Goal: Task Accomplishment & Management: Manage account settings

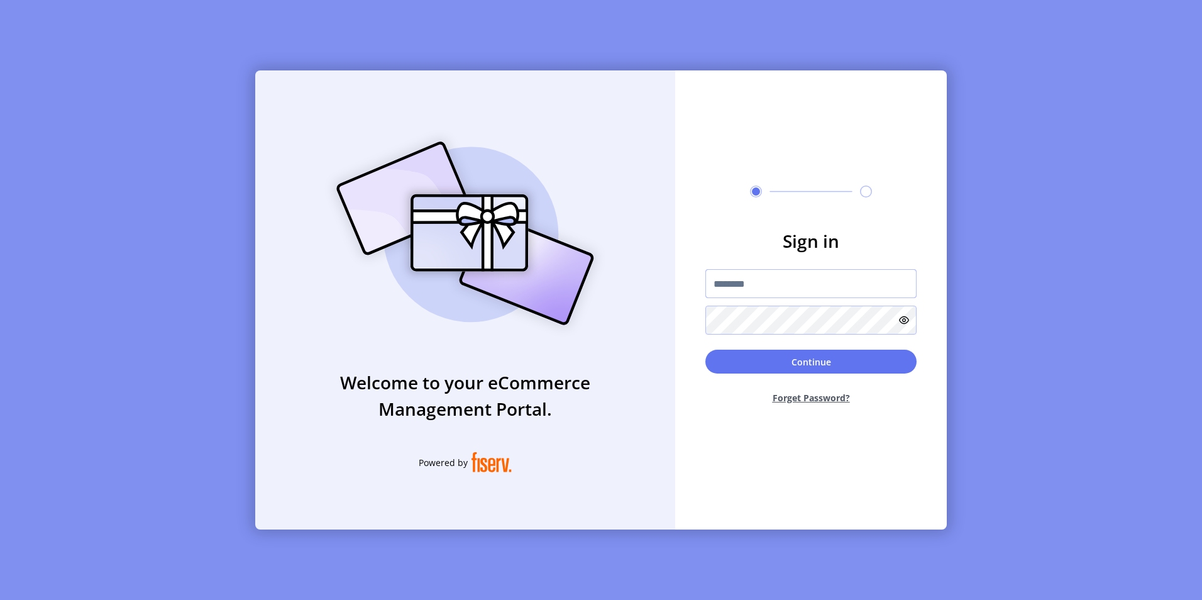
click at [750, 278] on input "text" at bounding box center [811, 283] width 211 height 29
type input "*"
click at [807, 291] on input "**********" at bounding box center [811, 283] width 211 height 29
type input "**********"
click at [706, 350] on button "Continue" at bounding box center [811, 362] width 211 height 24
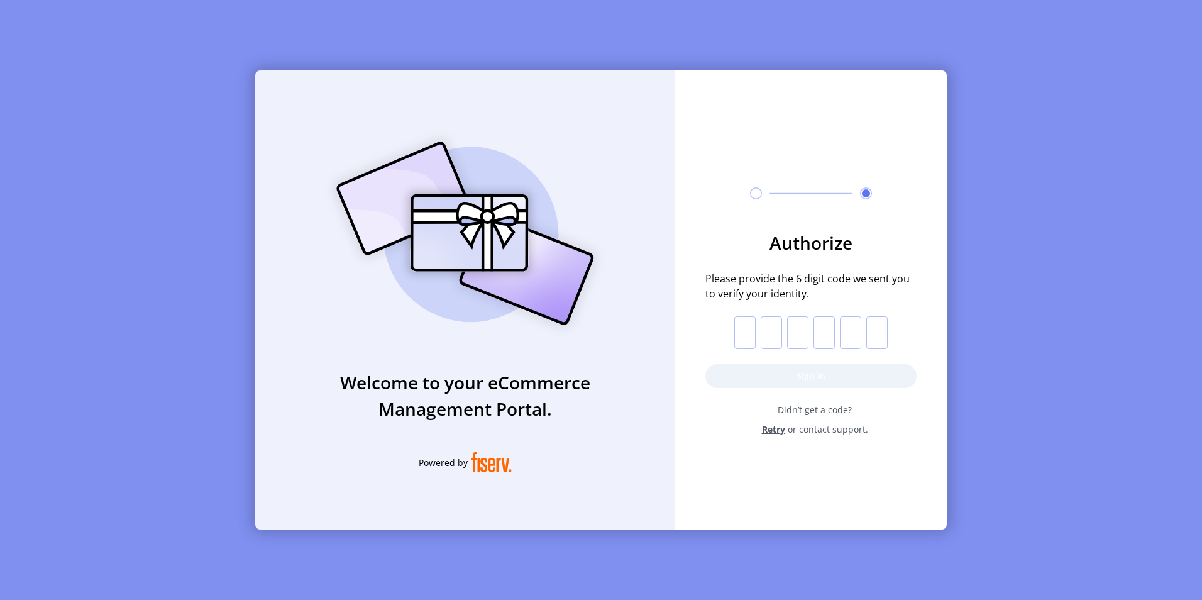
click at [743, 335] on input "text" at bounding box center [745, 332] width 21 height 33
type input "*"
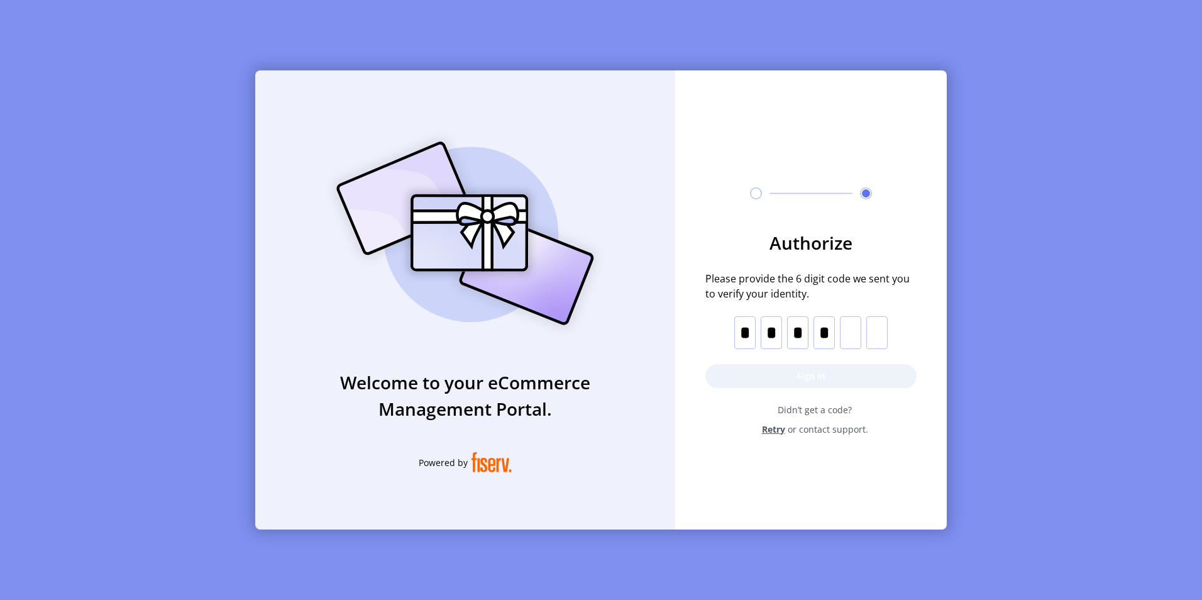
type input "*"
click at [829, 371] on button "Sign in" at bounding box center [811, 376] width 211 height 24
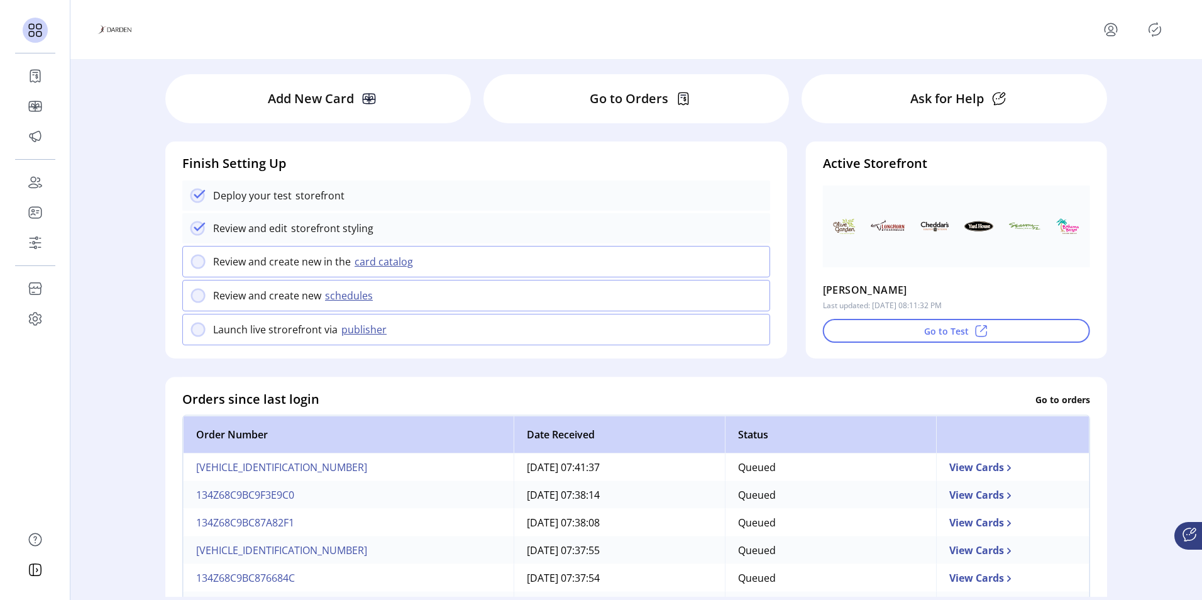
scroll to position [63, 0]
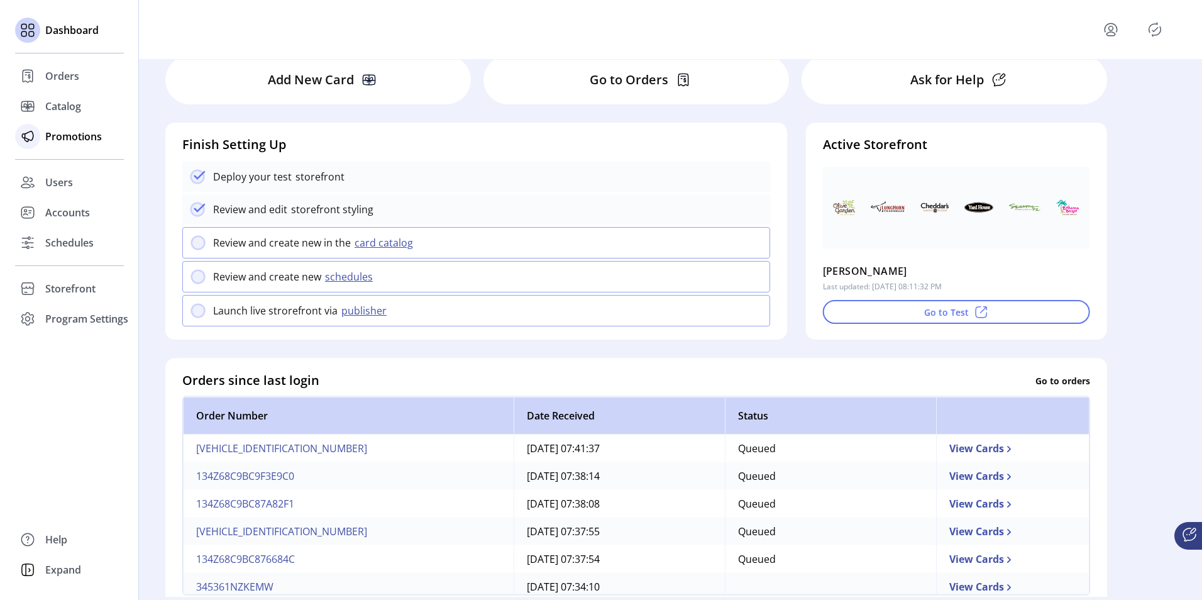
click at [61, 136] on span "Promotions" at bounding box center [73, 136] width 57 height 15
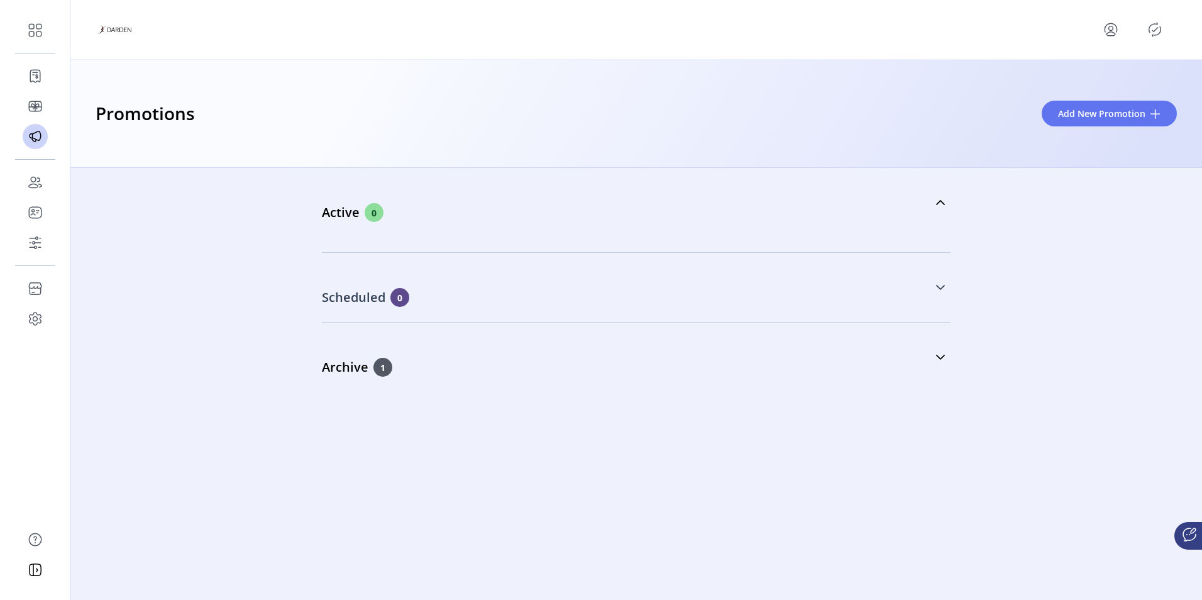
click at [936, 286] on icon at bounding box center [941, 287] width 10 height 10
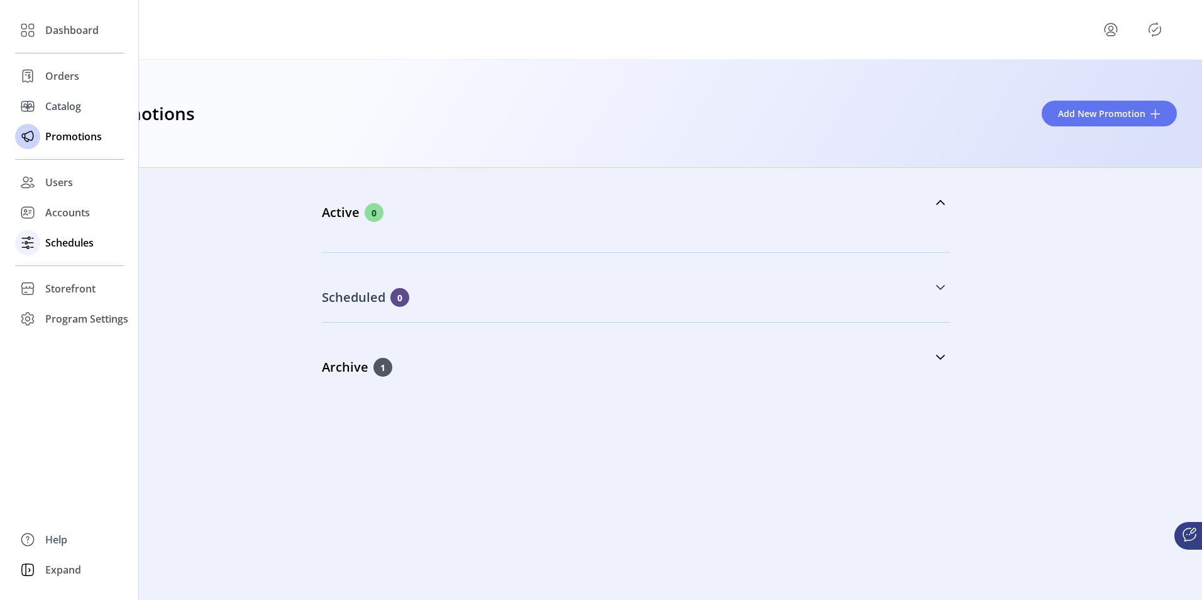
click at [70, 245] on span "Schedules" at bounding box center [69, 242] width 48 height 15
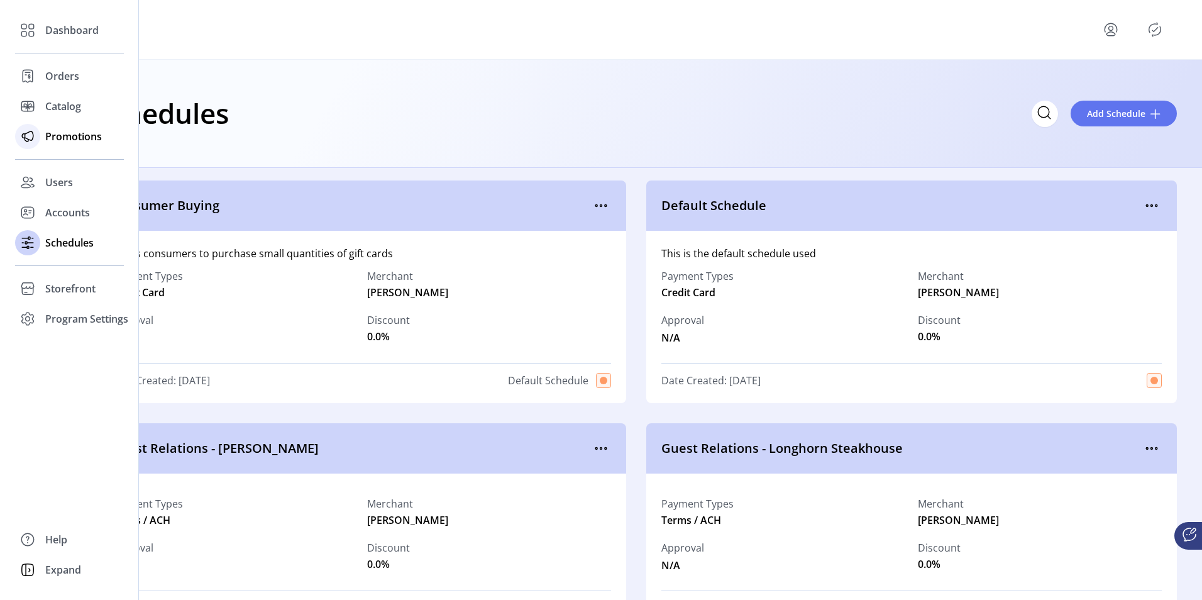
click at [60, 143] on span "Promotions" at bounding box center [73, 136] width 57 height 15
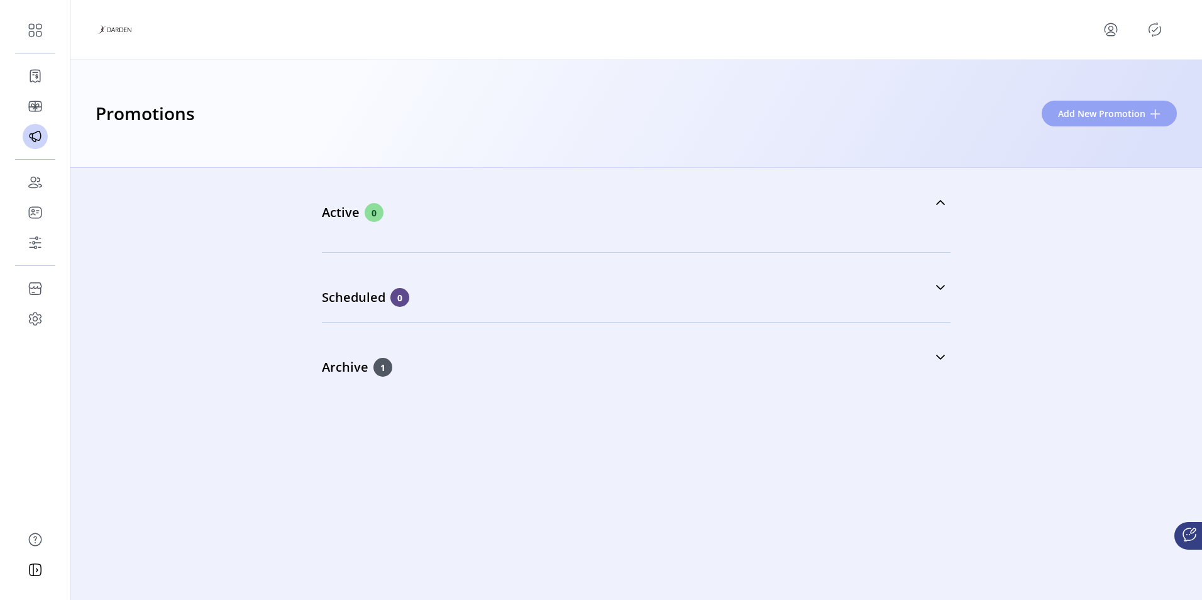
click at [1111, 114] on span "Add New Promotion" at bounding box center [1101, 113] width 87 height 13
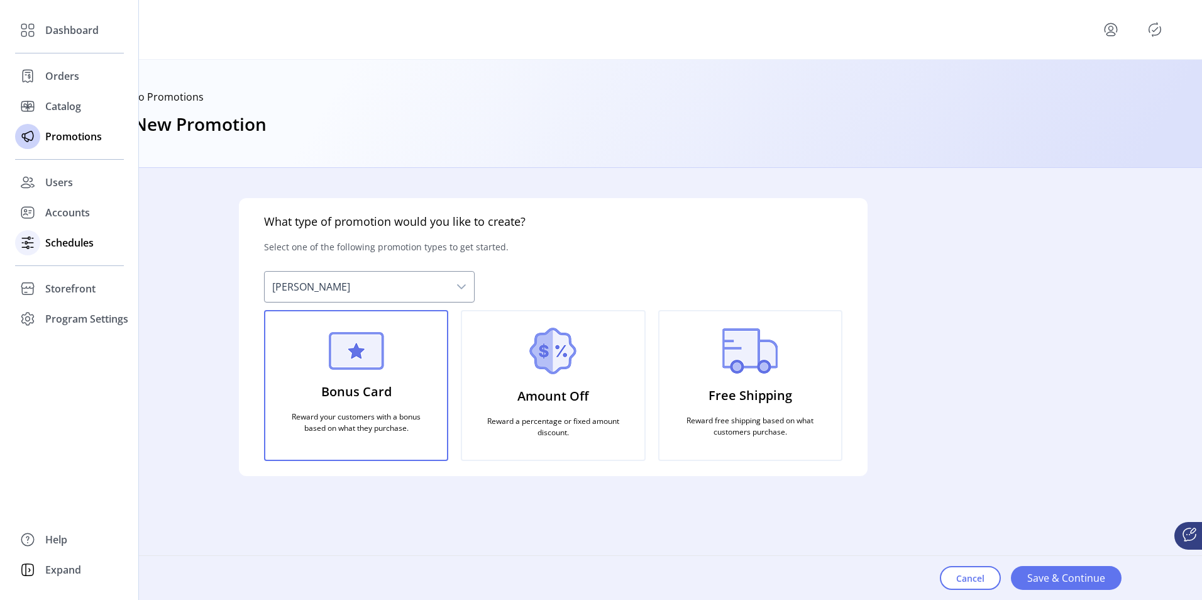
click at [64, 241] on span "Schedules" at bounding box center [69, 242] width 48 height 15
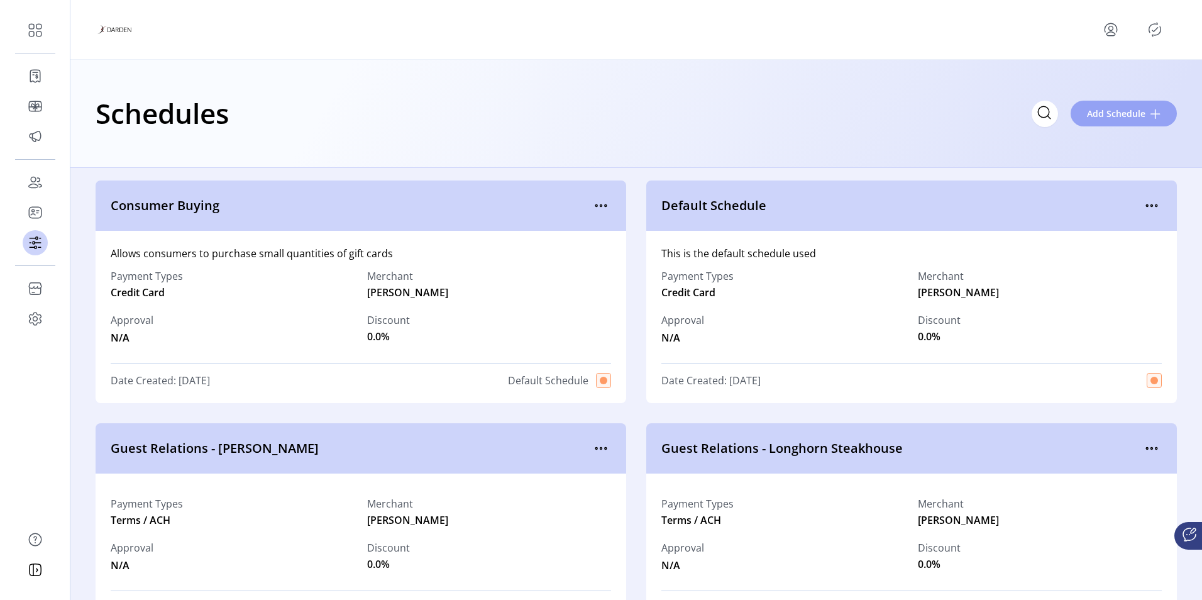
click at [1127, 112] on span "Add Schedule" at bounding box center [1116, 113] width 58 height 13
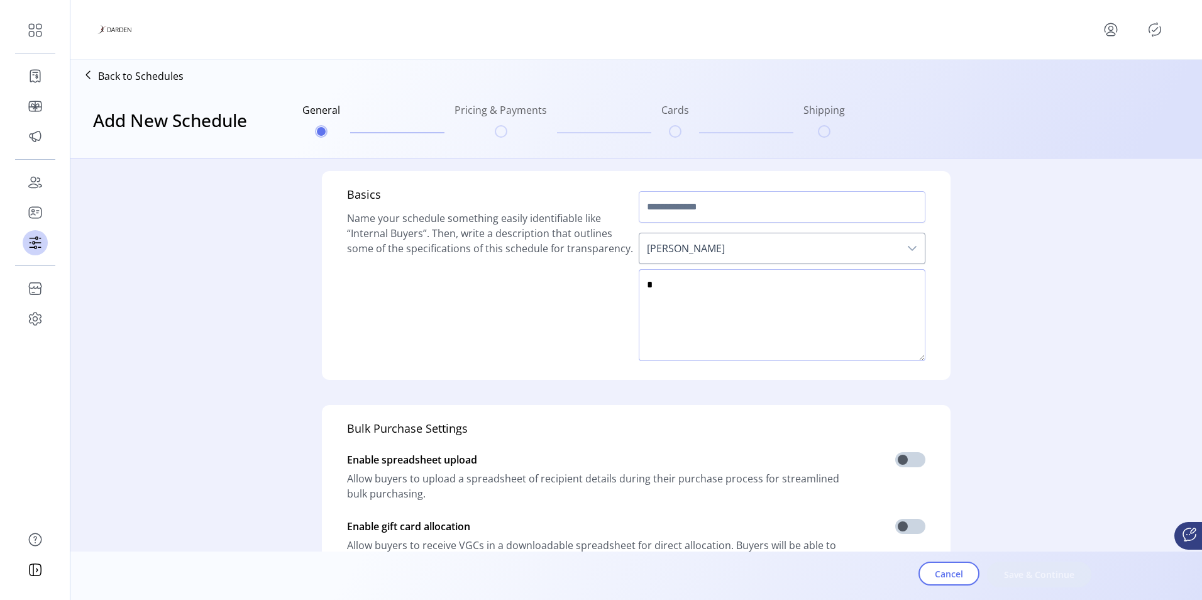
click at [711, 284] on textarea at bounding box center [782, 315] width 287 height 92
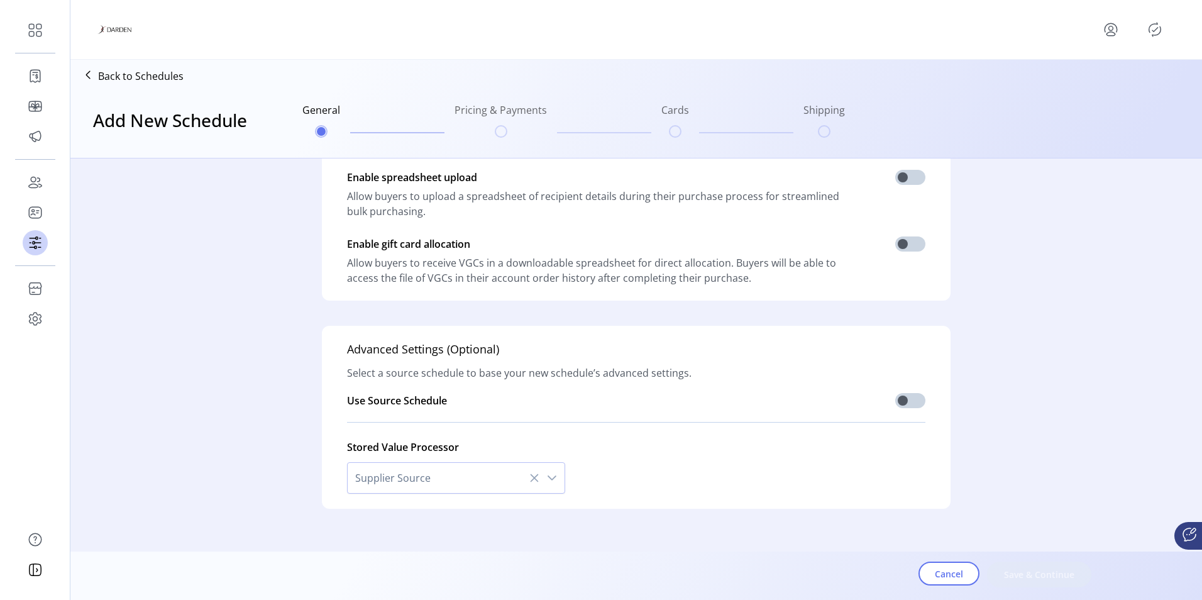
scroll to position [297, 0]
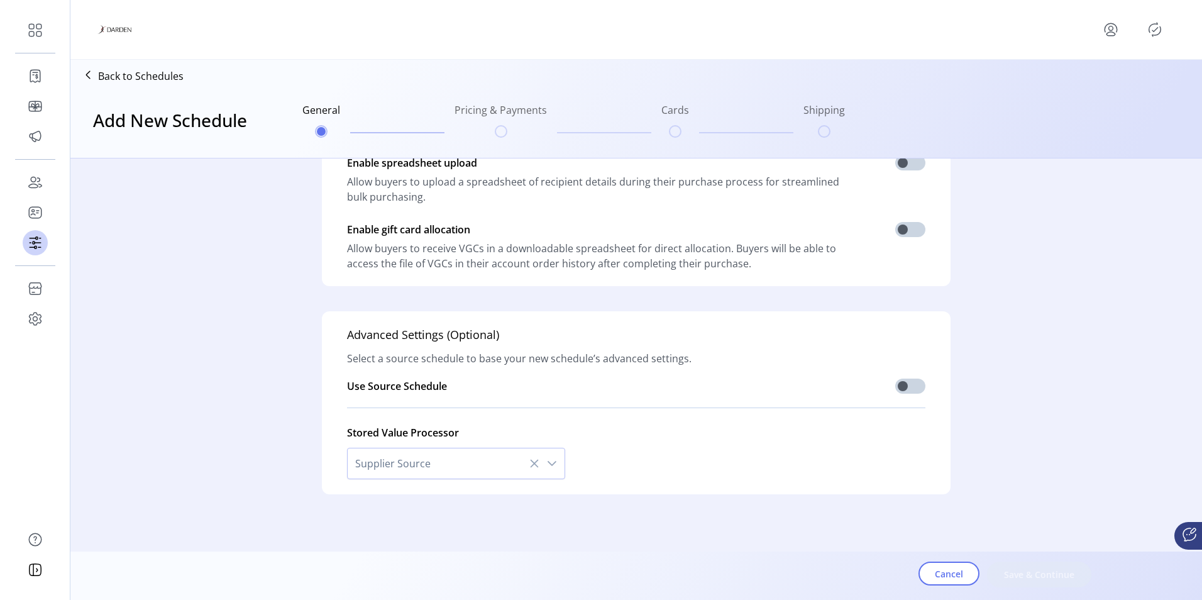
click at [548, 462] on icon "dropdown trigger" at bounding box center [552, 463] width 9 height 5
type textarea "****"
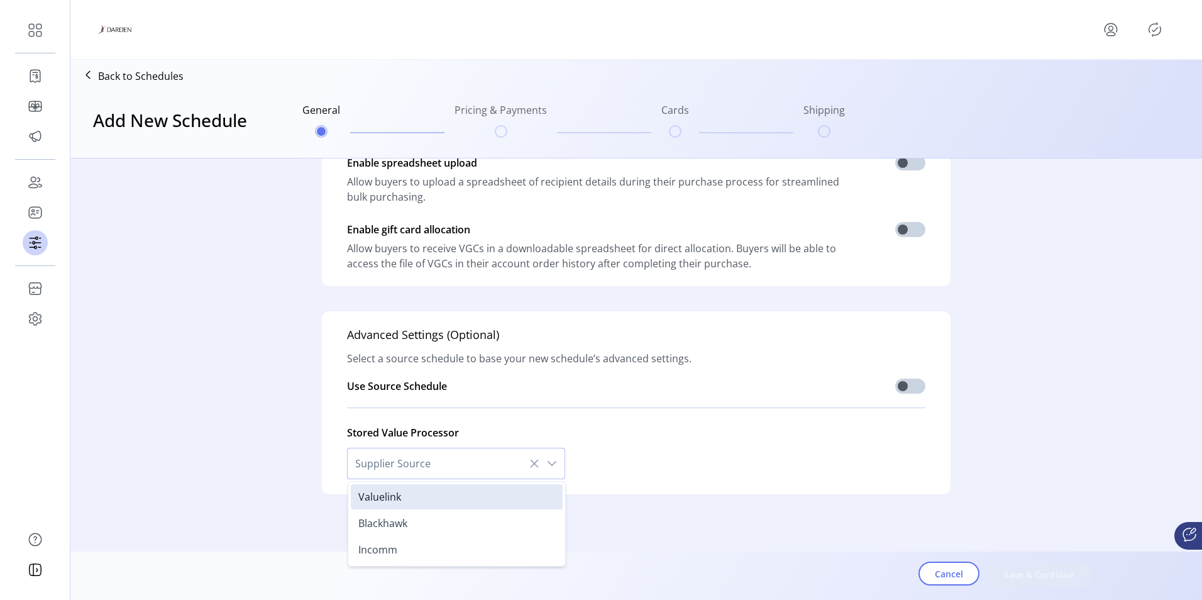
click at [548, 462] on icon "dropdown trigger" at bounding box center [552, 463] width 9 height 5
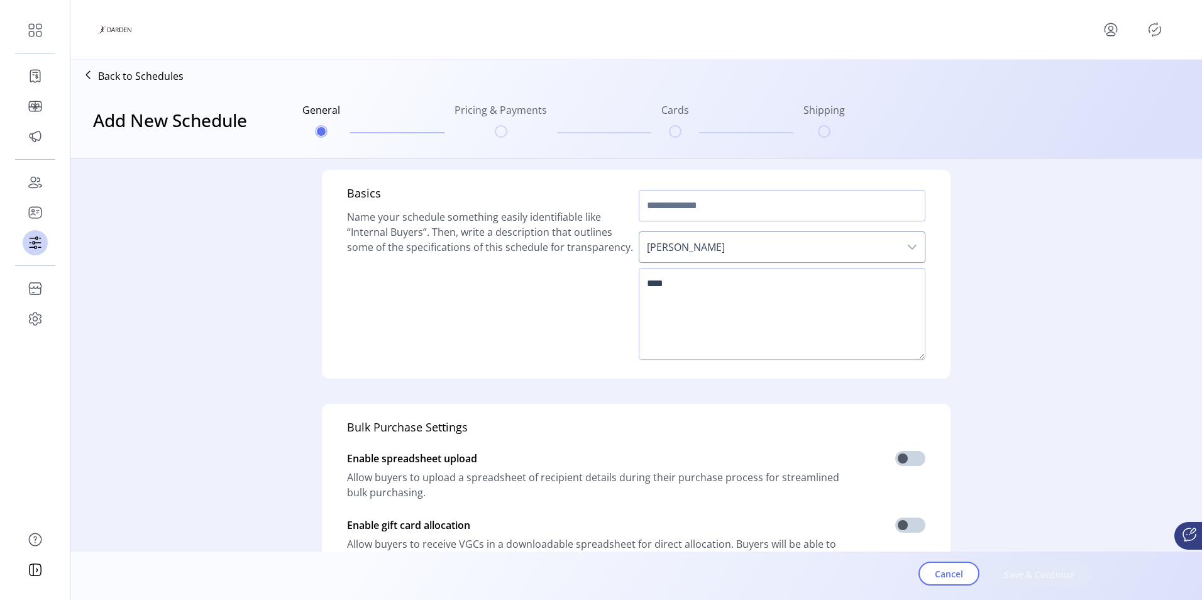
scroll to position [0, 0]
click at [890, 208] on input "text" at bounding box center [782, 206] width 287 height 31
type input "*"
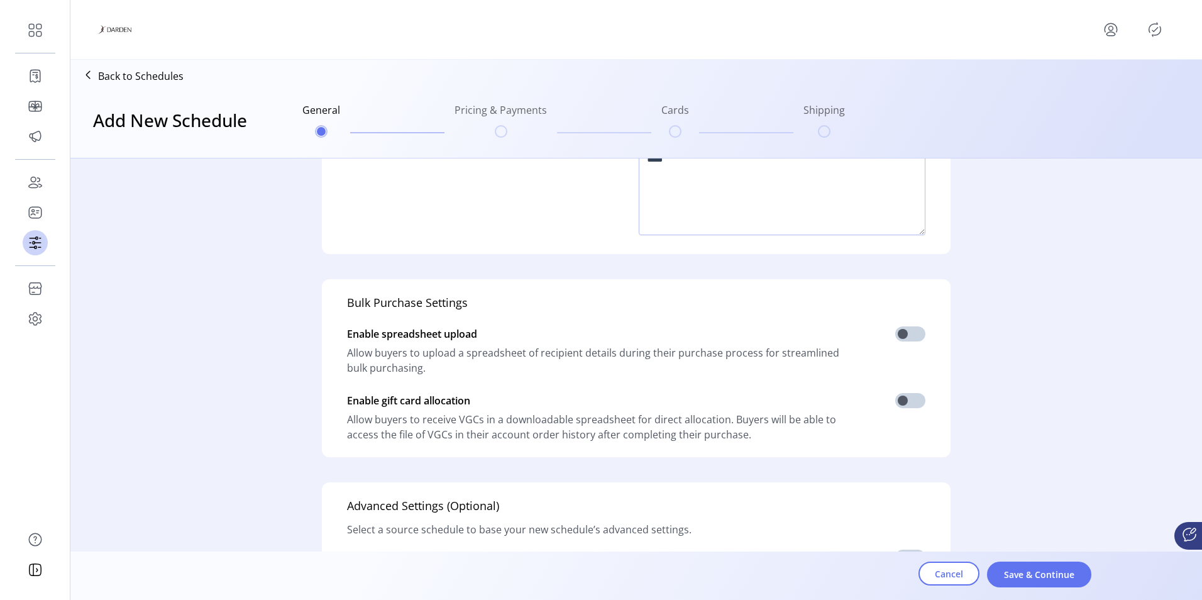
scroll to position [252, 0]
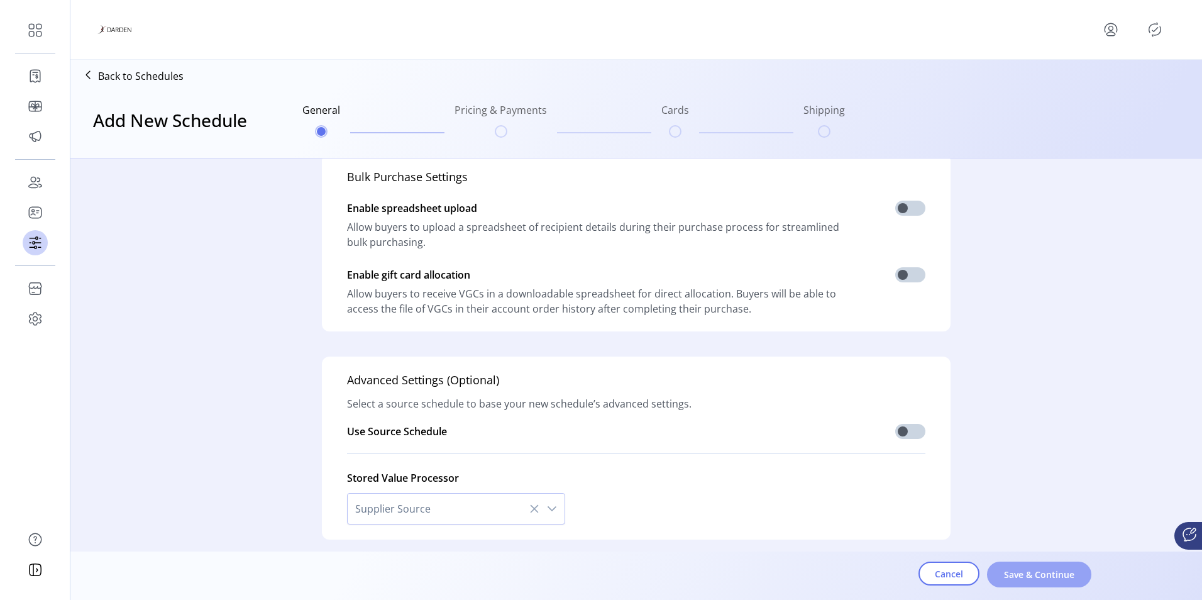
type input "********"
click at [1013, 582] on button "Save & Continue" at bounding box center [1039, 575] width 104 height 26
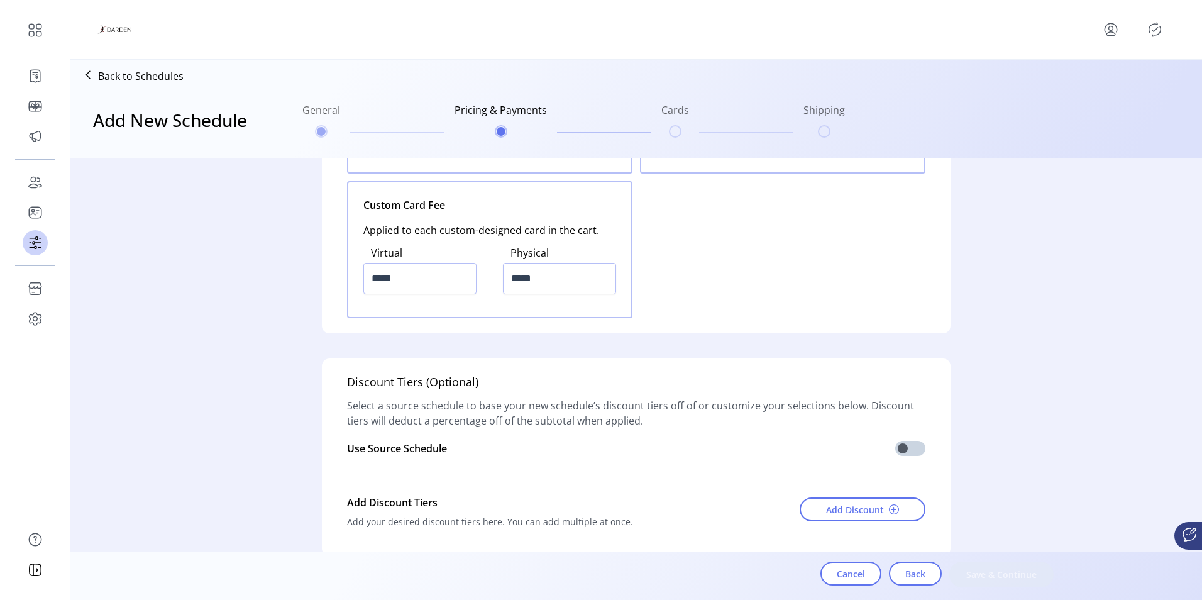
scroll to position [1635, 0]
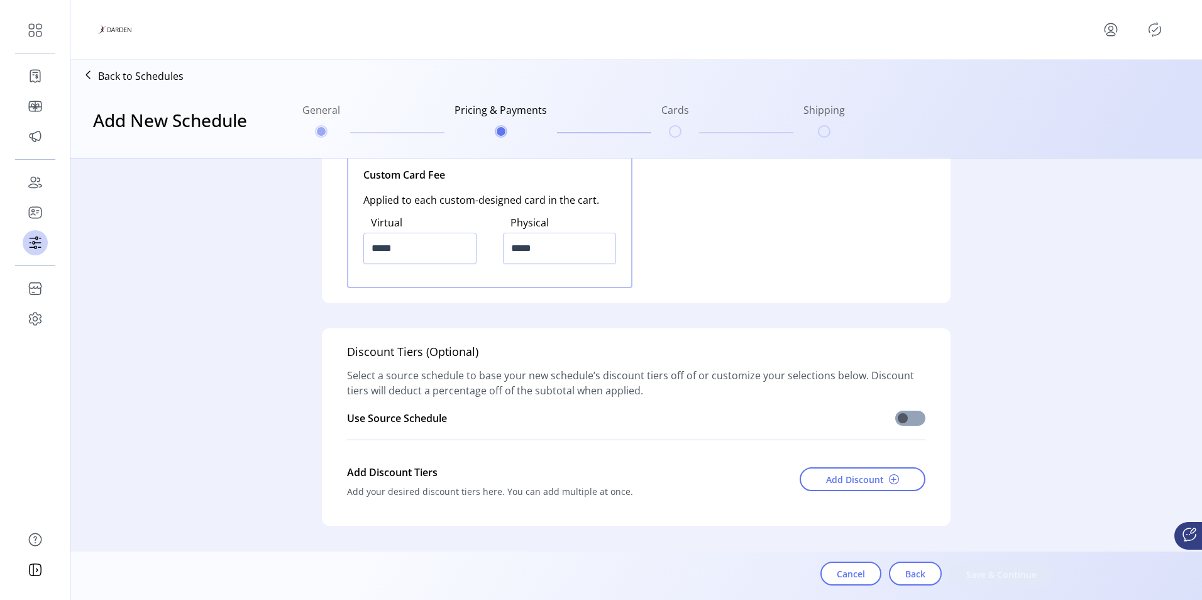
click at [913, 419] on span at bounding box center [911, 418] width 30 height 15
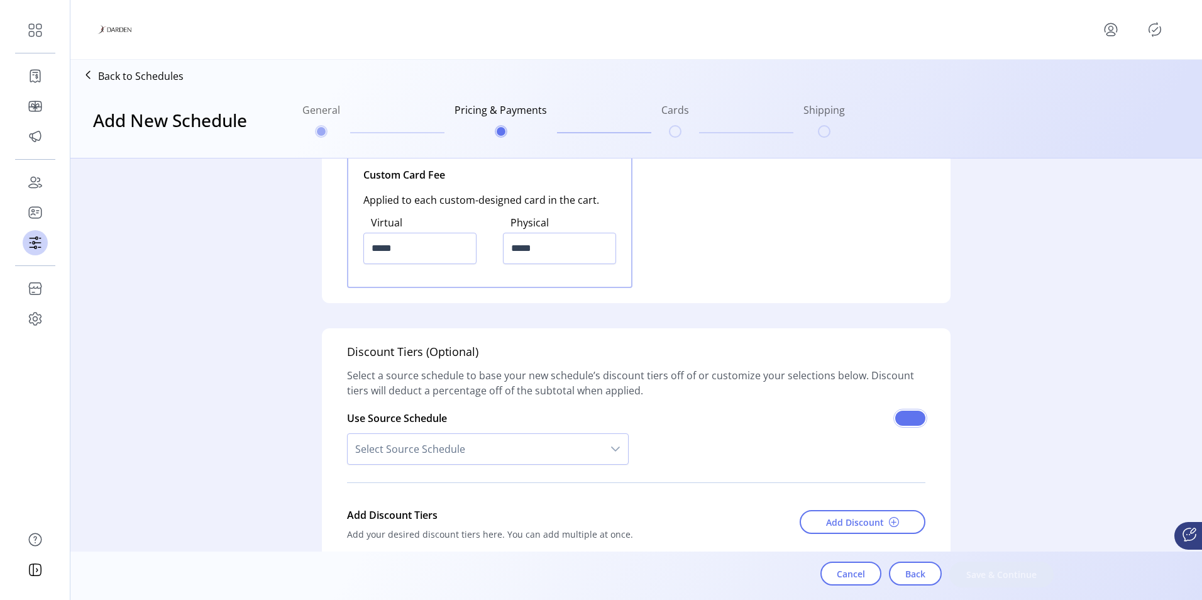
scroll to position [8, 4]
click at [605, 450] on div "dropdown trigger" at bounding box center [615, 449] width 25 height 30
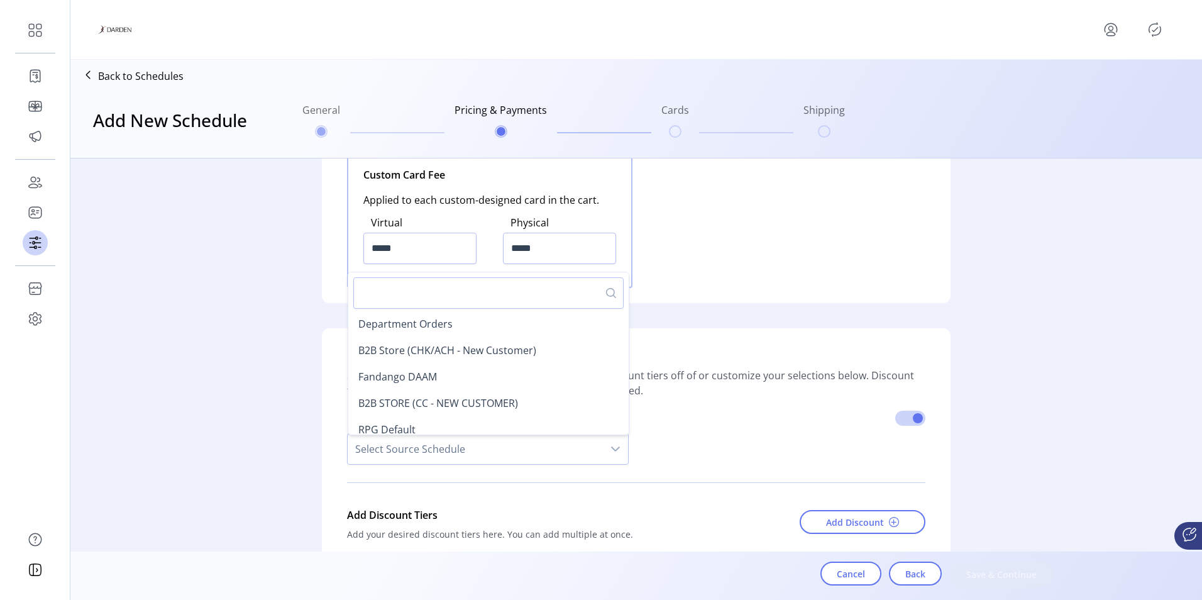
click at [717, 425] on div "Use Source Schedule Select Source Schedule Department Orders B2B Store (CHK/ACH…" at bounding box center [636, 435] width 579 height 74
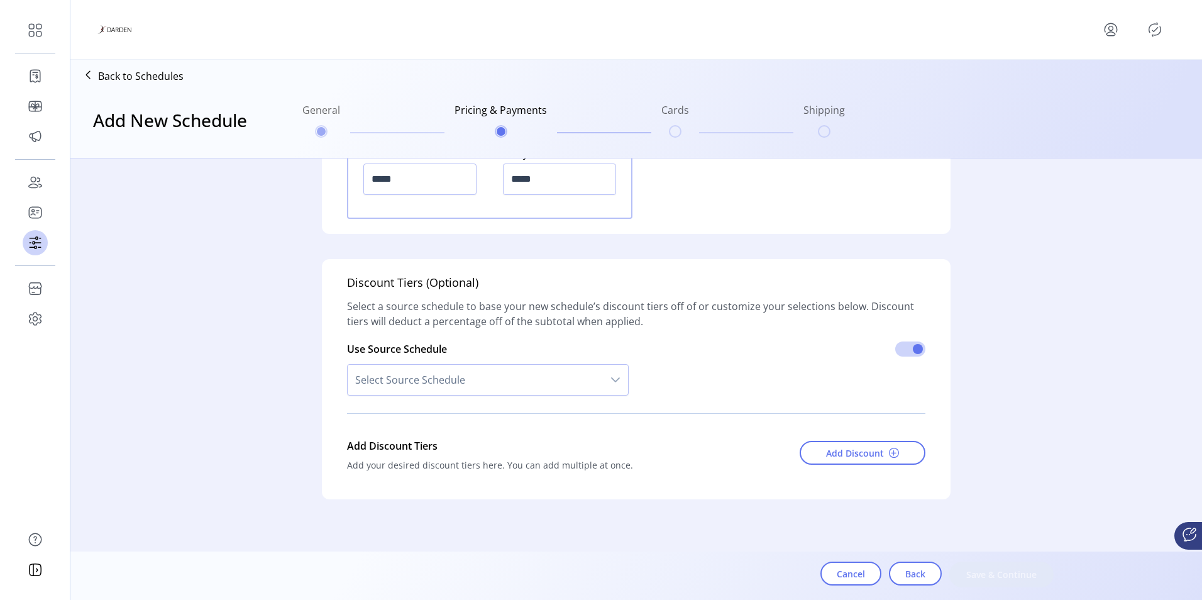
scroll to position [1709, 0]
click at [865, 450] on span "Add Discount" at bounding box center [855, 447] width 58 height 13
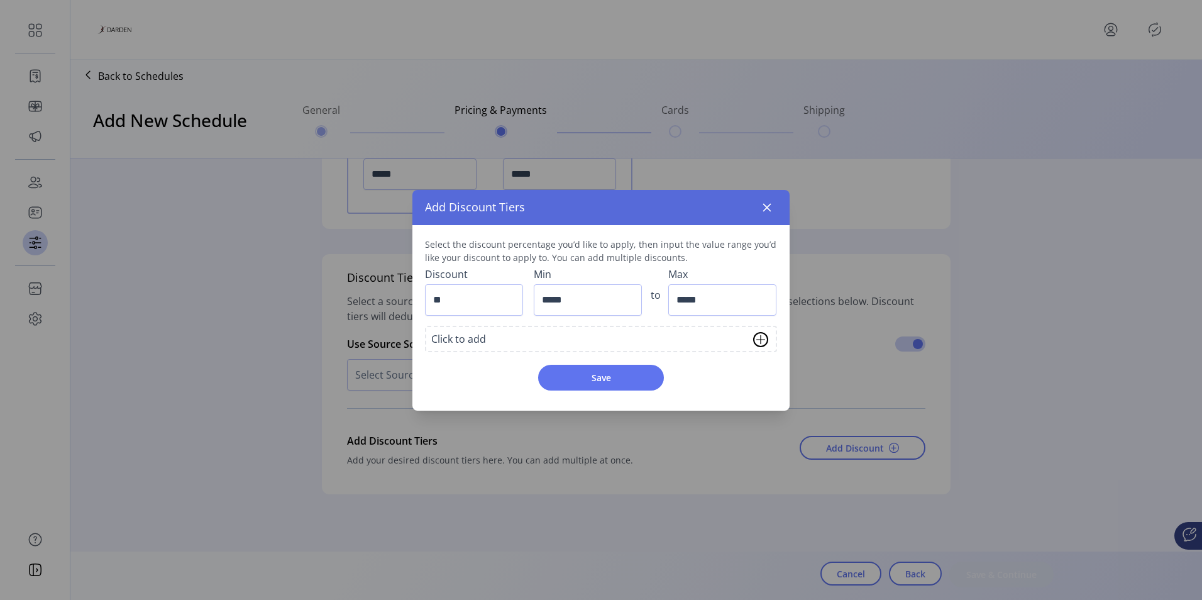
click at [762, 340] on img at bounding box center [760, 339] width 15 height 15
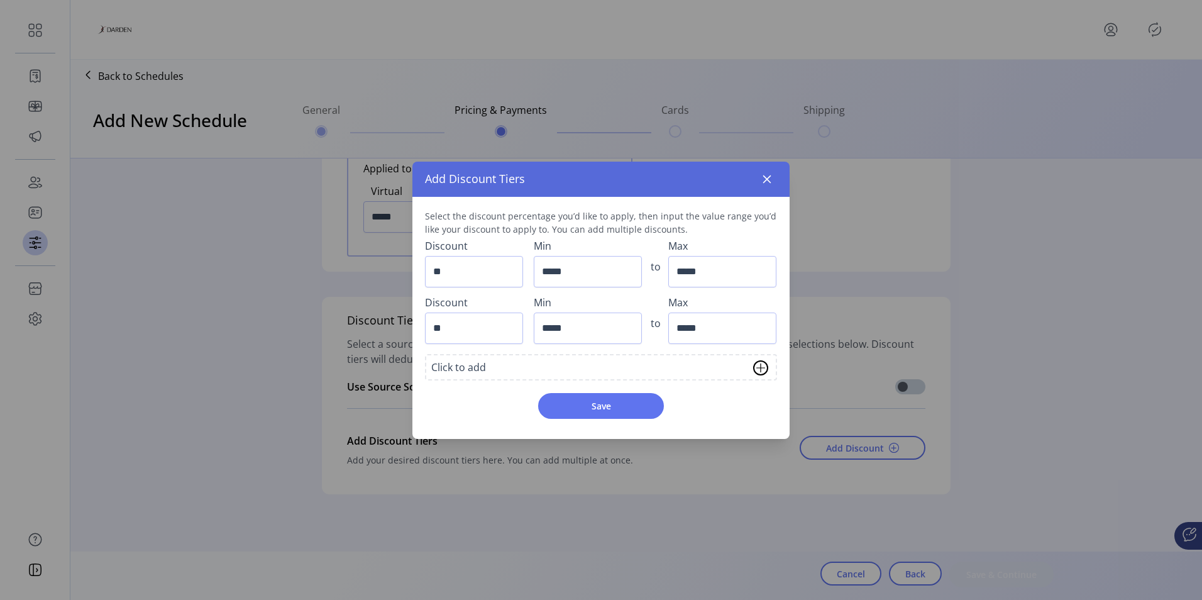
click at [765, 370] on img at bounding box center [760, 367] width 15 height 15
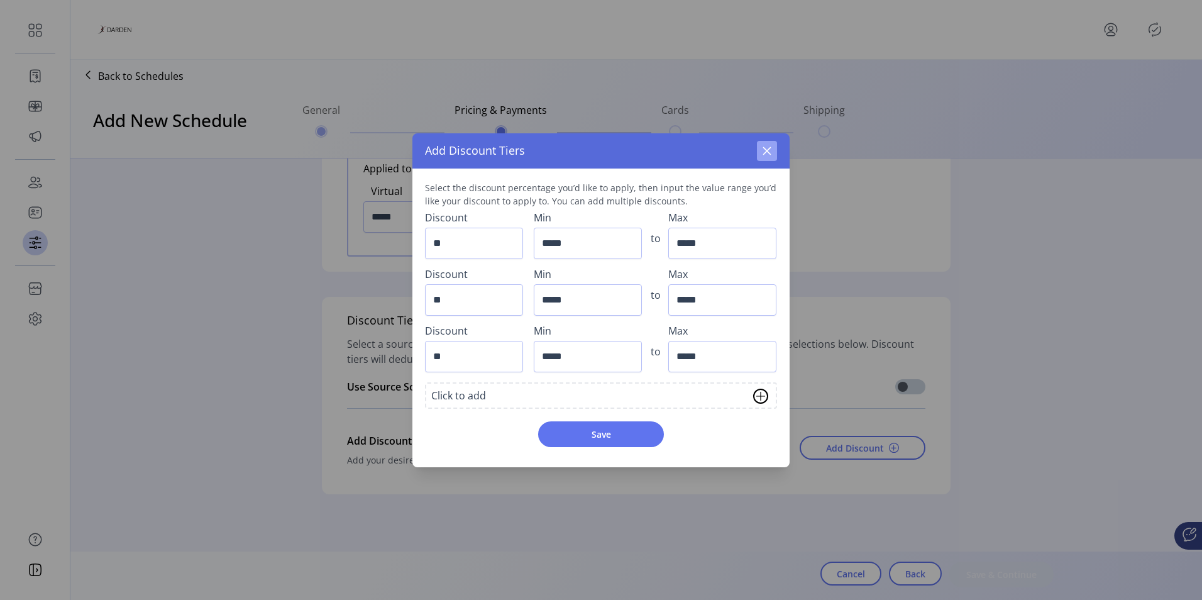
click at [772, 152] on icon "button" at bounding box center [767, 151] width 10 height 10
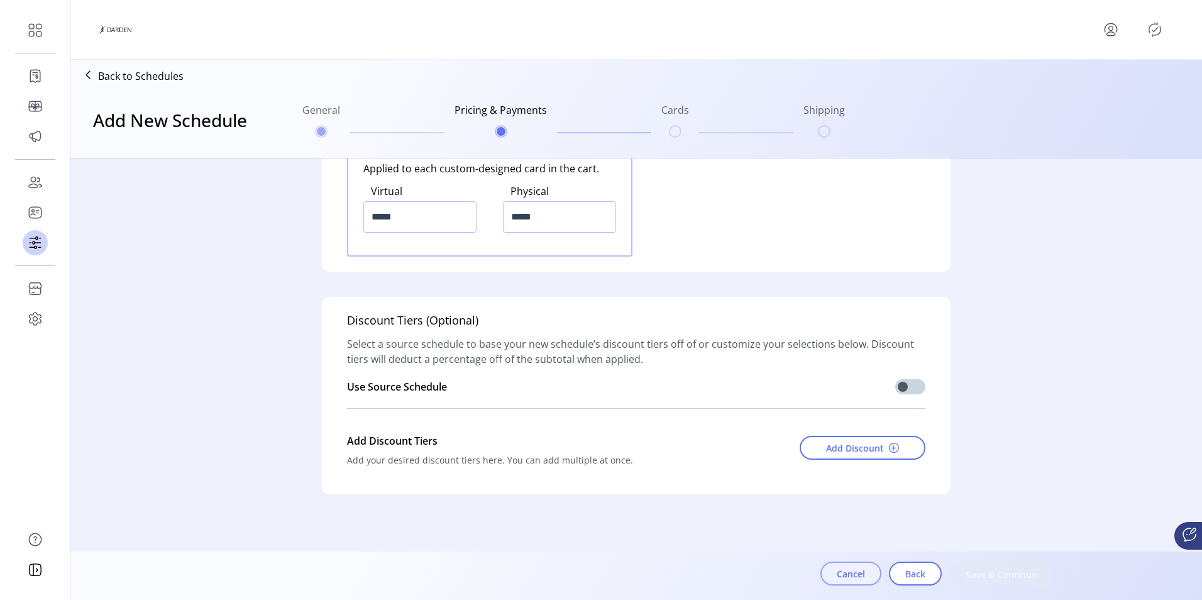
click at [858, 573] on span "Cancel" at bounding box center [851, 573] width 28 height 13
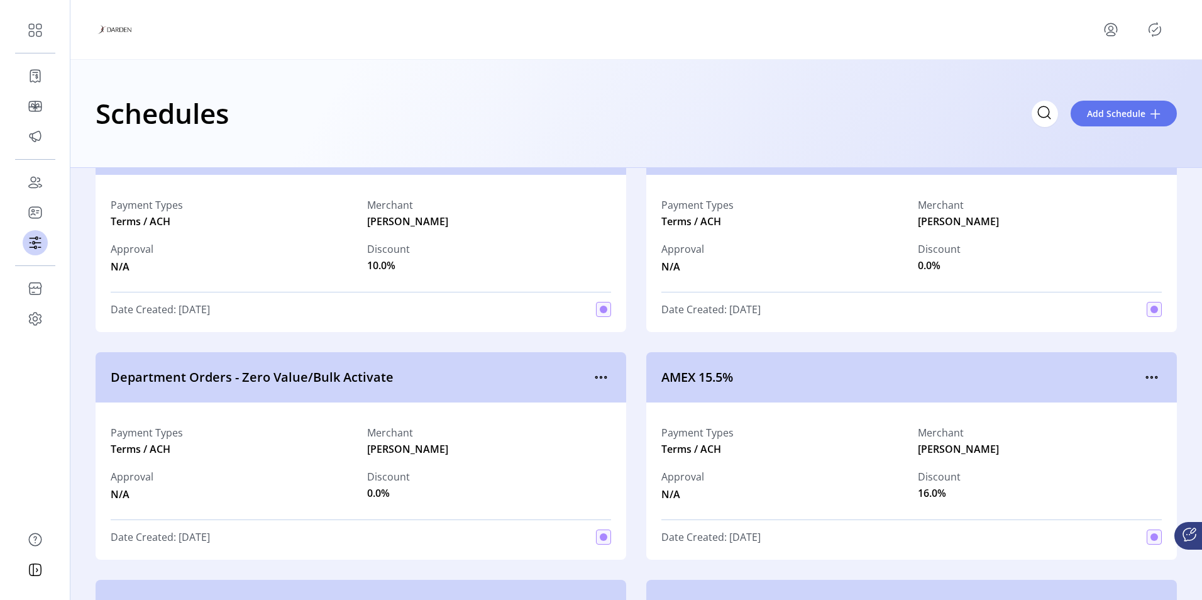
scroll to position [755, 0]
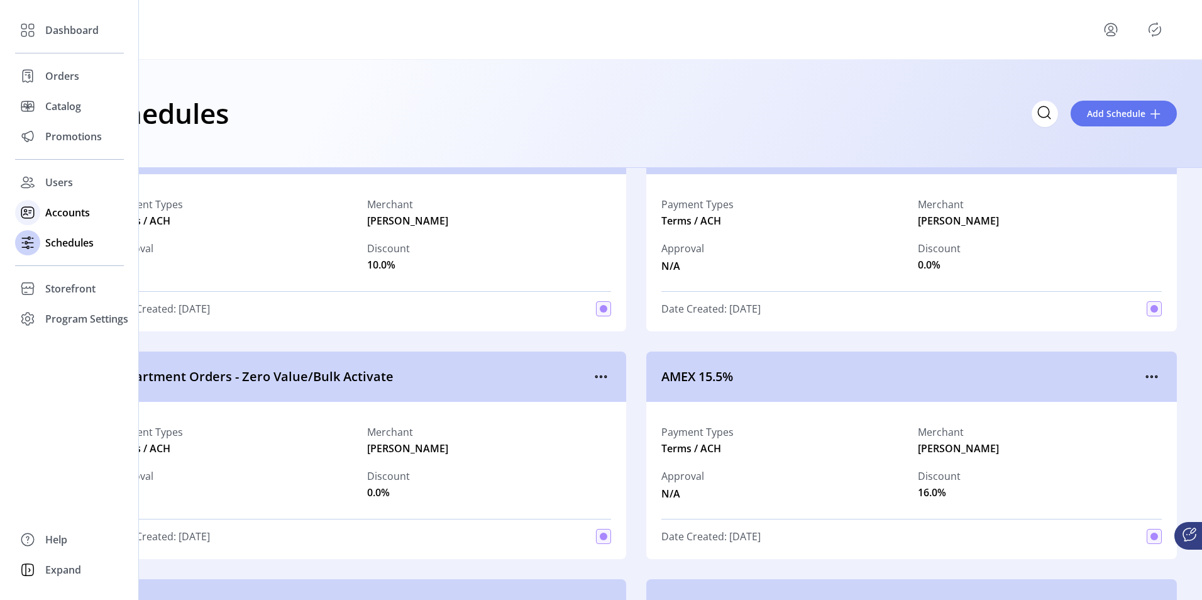
click at [72, 213] on span "Accounts" at bounding box center [67, 212] width 45 height 15
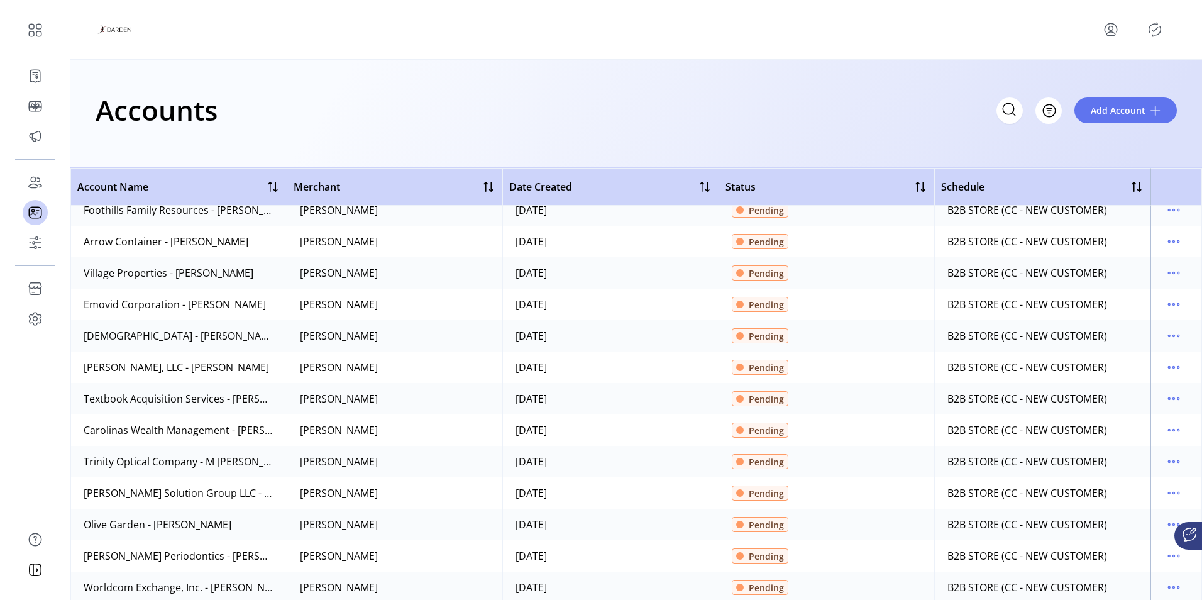
scroll to position [440, 0]
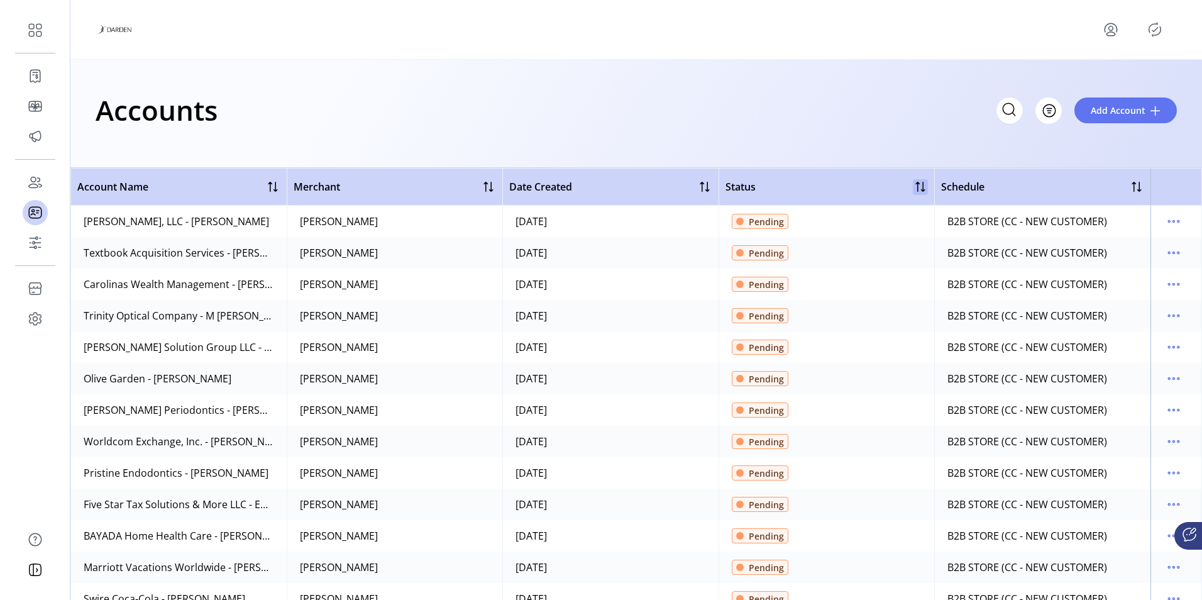
click at [917, 184] on div at bounding box center [920, 186] width 15 height 15
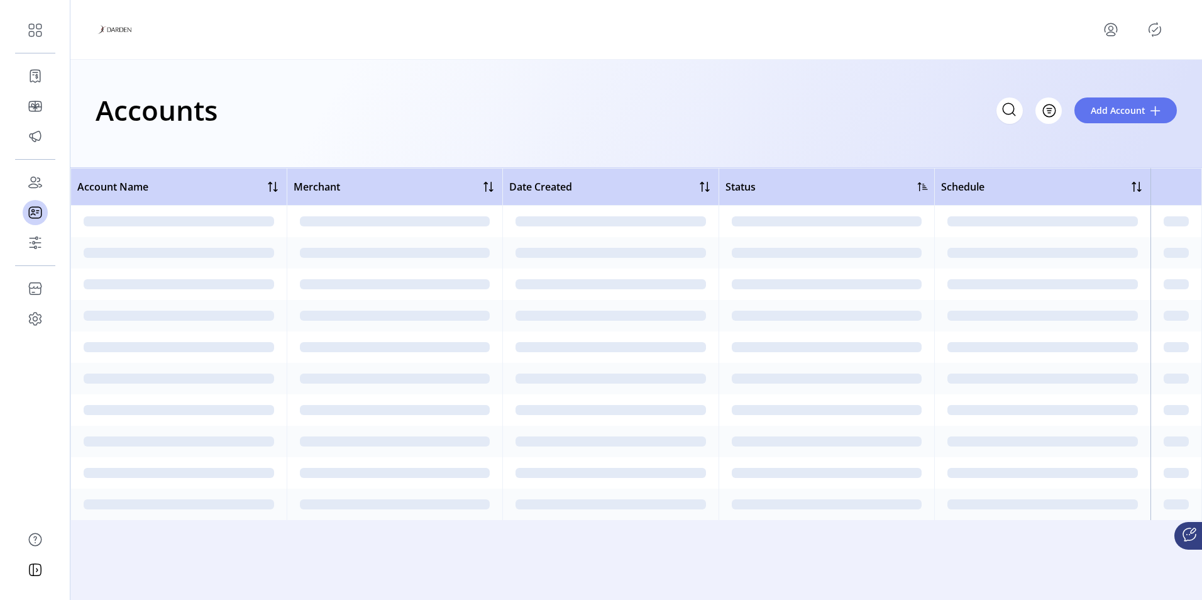
scroll to position [0, 0]
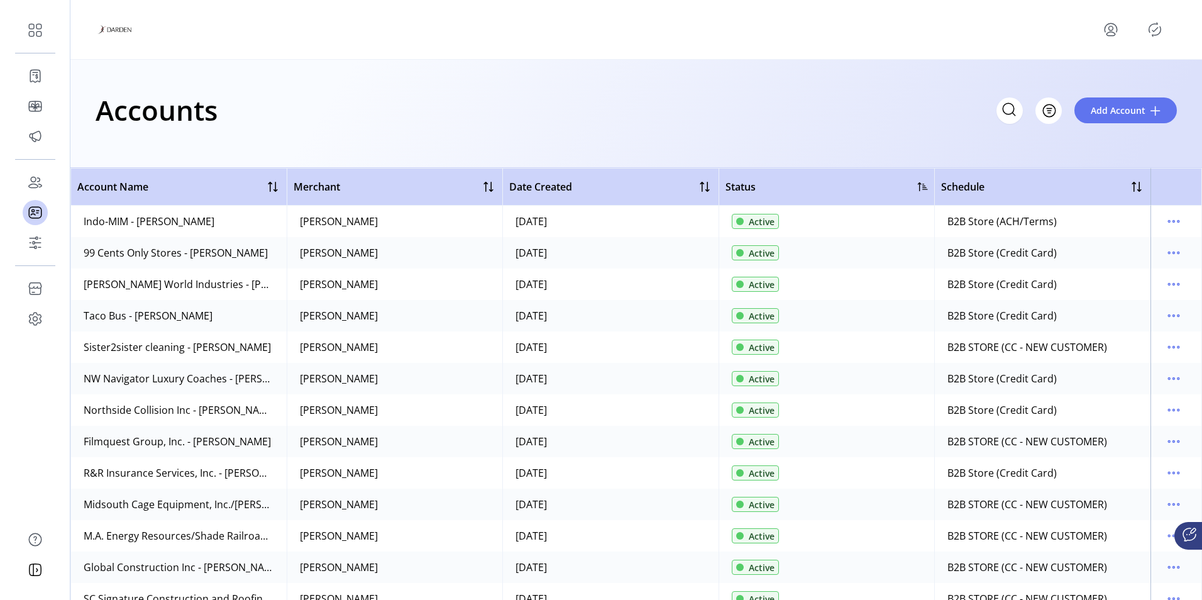
click at [214, 221] on div "Indo-MIM - [PERSON_NAME]" at bounding box center [149, 221] width 131 height 15
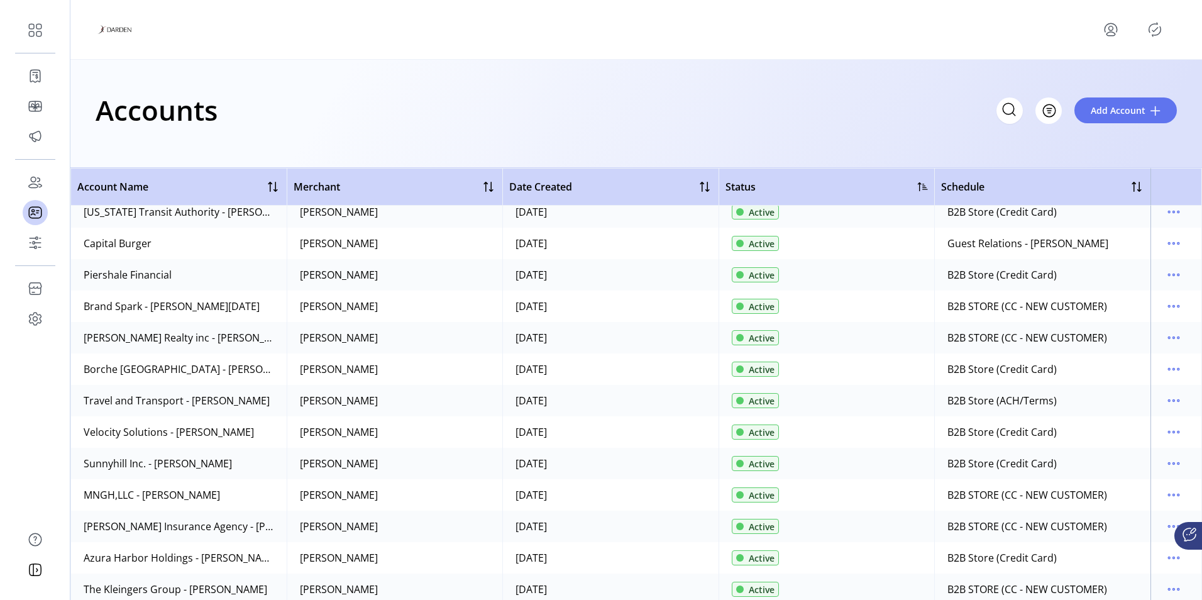
scroll to position [880, 0]
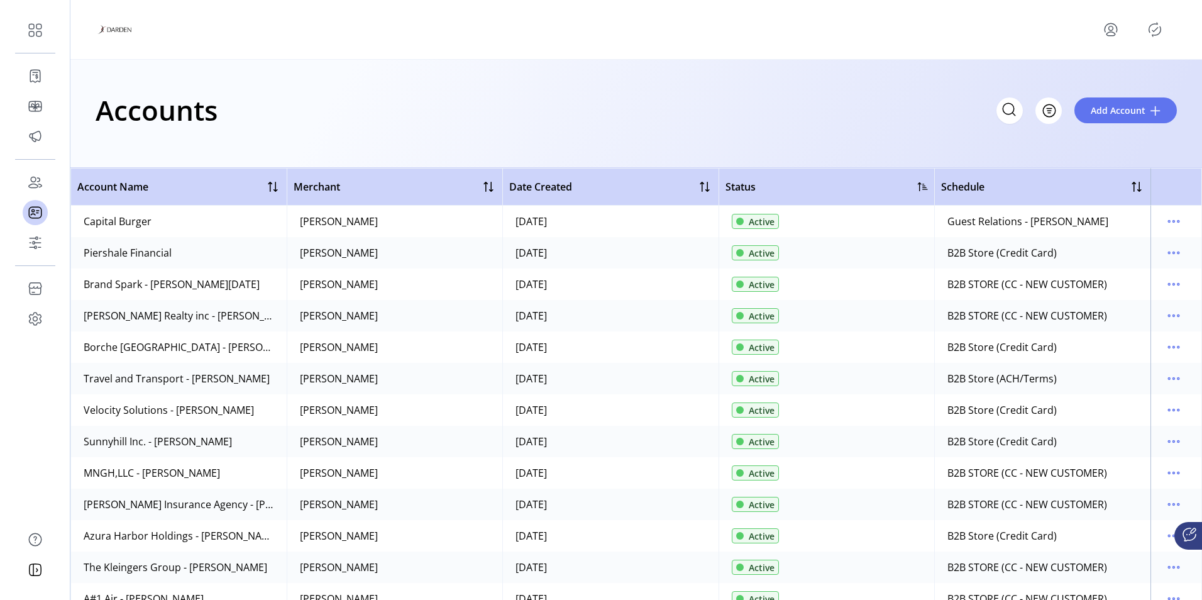
click at [968, 233] on td "Guest Relations - [PERSON_NAME]" at bounding box center [1043, 221] width 216 height 31
click at [119, 218] on div "Capital Burger" at bounding box center [118, 221] width 68 height 15
click at [999, 223] on div "Guest Relations - [PERSON_NAME]" at bounding box center [1028, 221] width 161 height 15
click at [111, 226] on div "Capital Burger" at bounding box center [118, 221] width 68 height 15
click at [118, 223] on div "Capital Burger" at bounding box center [118, 221] width 68 height 15
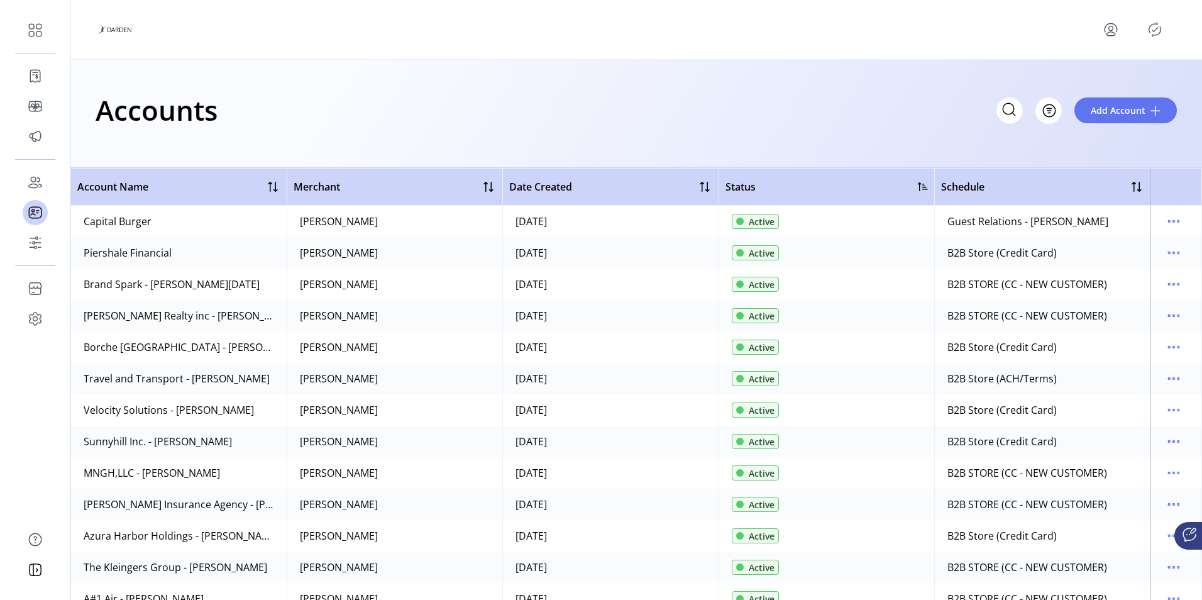
click at [622, 213] on td "[DATE]" at bounding box center [610, 221] width 216 height 31
click at [770, 214] on div "Active" at bounding box center [755, 221] width 47 height 15
click at [770, 225] on span "Active" at bounding box center [762, 221] width 26 height 13
click at [768, 225] on span "Active" at bounding box center [762, 221] width 26 height 13
click at [975, 223] on div "Guest Relations - [PERSON_NAME]" at bounding box center [1028, 221] width 161 height 15
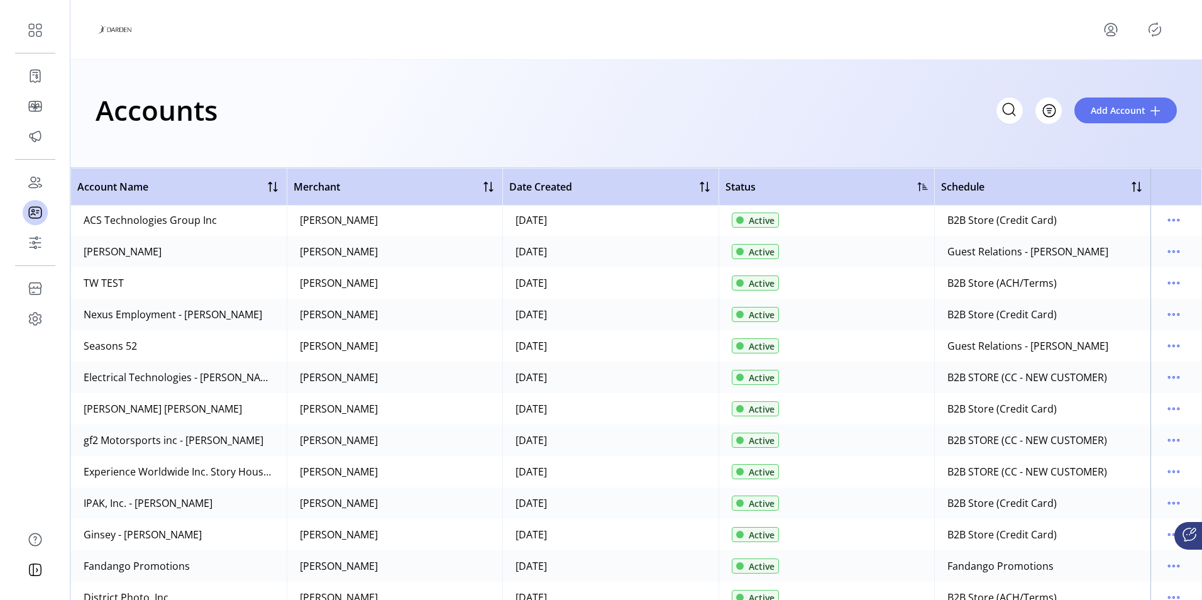
scroll to position [1887, 0]
click at [190, 445] on div "gf2 Motorsports inc - [PERSON_NAME]" at bounding box center [174, 441] width 180 height 15
click at [189, 444] on div "gf2 Motorsports inc - [PERSON_NAME]" at bounding box center [174, 441] width 180 height 15
drag, startPoint x: 189, startPoint y: 444, endPoint x: 196, endPoint y: 439, distance: 8.6
click at [195, 440] on div "gf2 Motorsports inc - [PERSON_NAME]" at bounding box center [174, 441] width 180 height 15
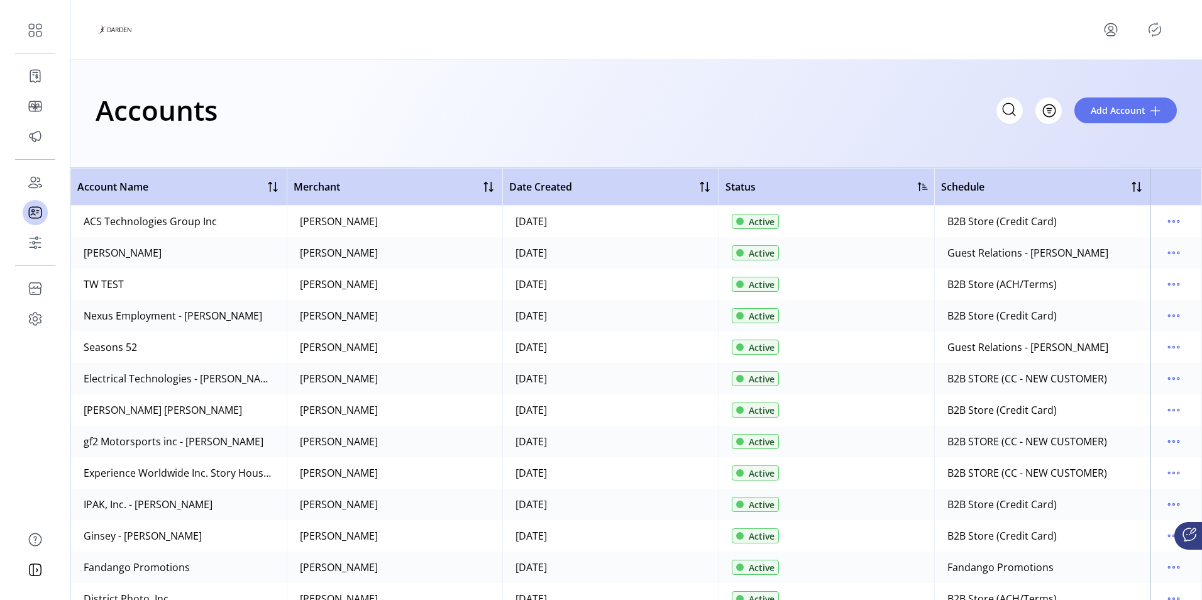
click at [288, 439] on td "[PERSON_NAME]" at bounding box center [395, 441] width 216 height 31
click at [362, 447] on td "[PERSON_NAME]" at bounding box center [395, 441] width 216 height 31
click at [563, 440] on td "[DATE]" at bounding box center [610, 441] width 216 height 31
drag, startPoint x: 975, startPoint y: 404, endPoint x: 978, endPoint y: 418, distance: 14.1
click at [975, 405] on td "B2B Store (Credit Card)" at bounding box center [1043, 409] width 216 height 31
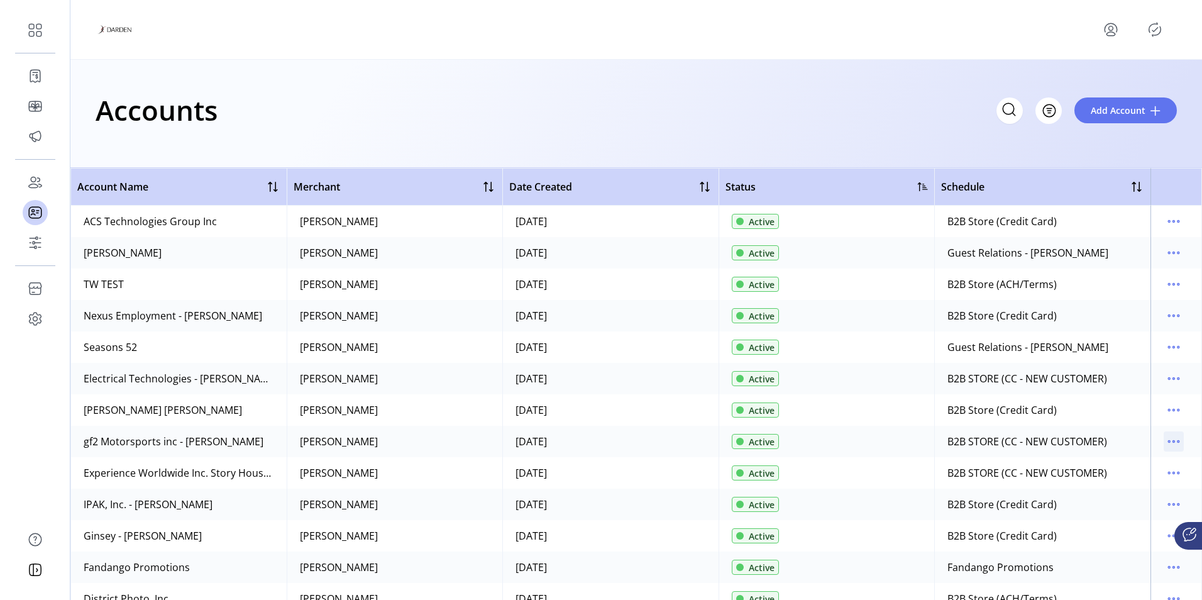
click at [1166, 438] on icon "menu" at bounding box center [1174, 441] width 20 height 20
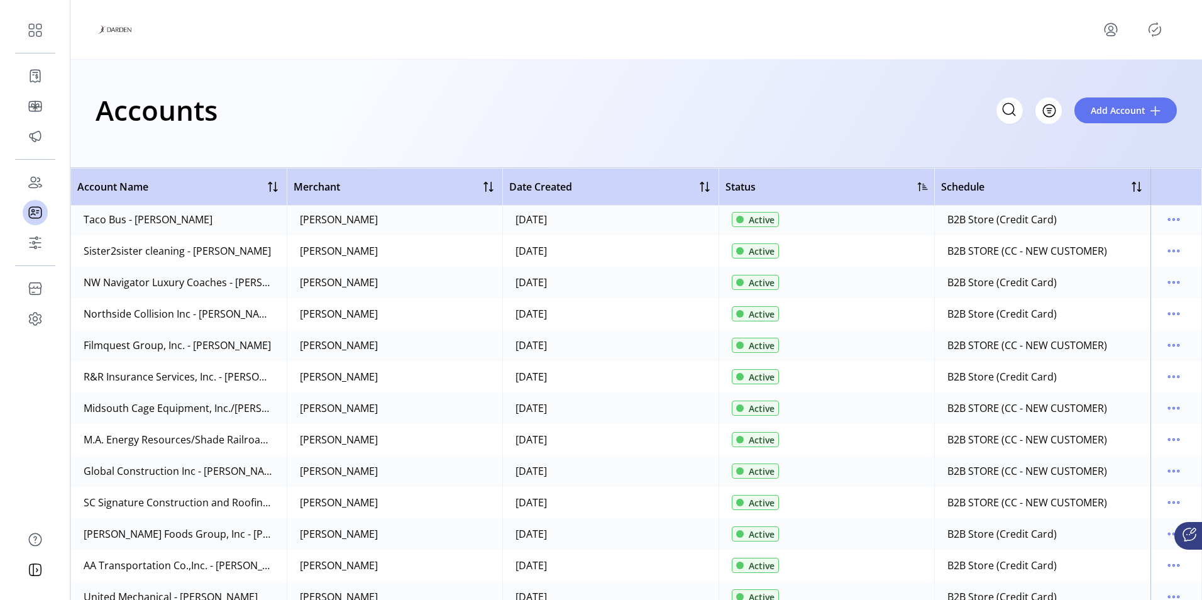
scroll to position [0, 0]
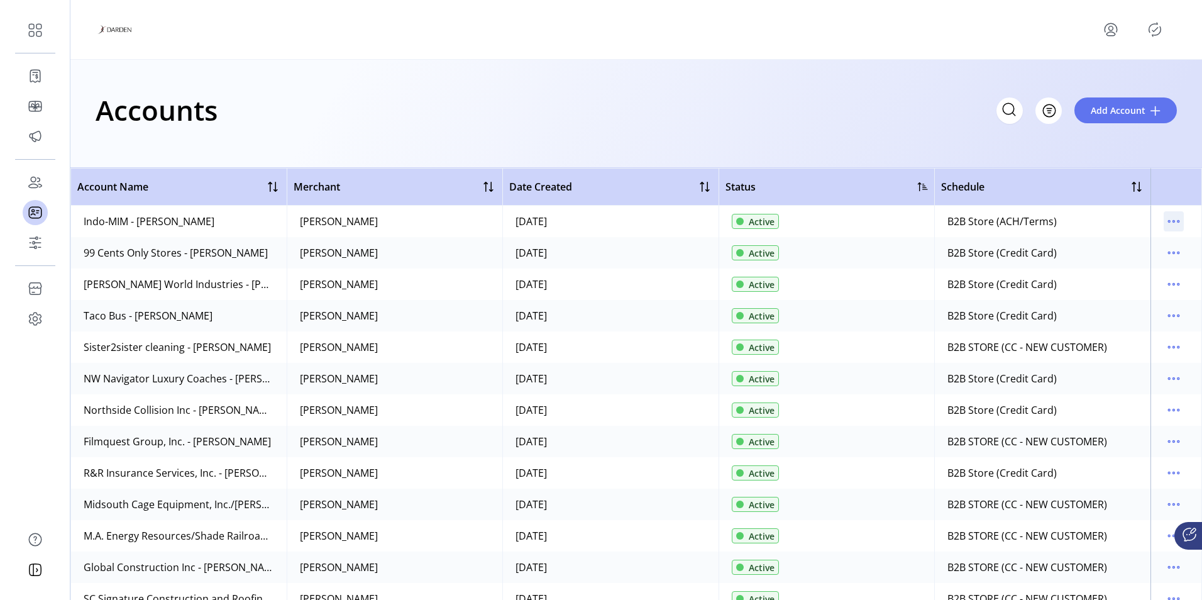
click at [1169, 223] on icon "menu" at bounding box center [1174, 221] width 20 height 20
click at [1133, 266] on span "View Details" at bounding box center [1115, 266] width 104 height 10
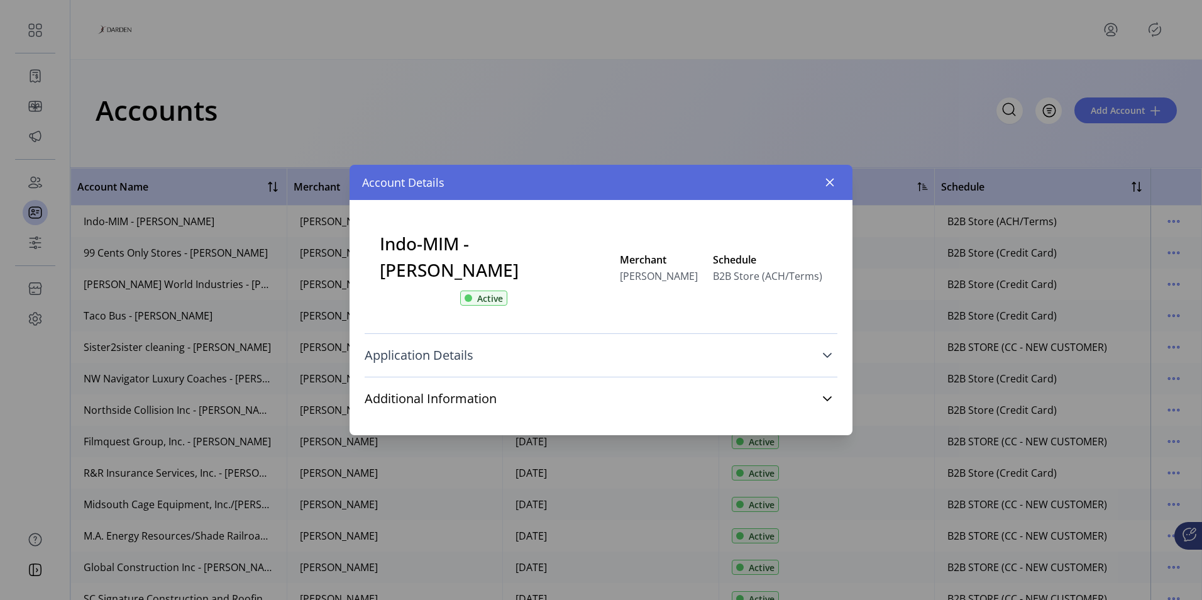
click at [829, 355] on icon at bounding box center [827, 355] width 9 height 5
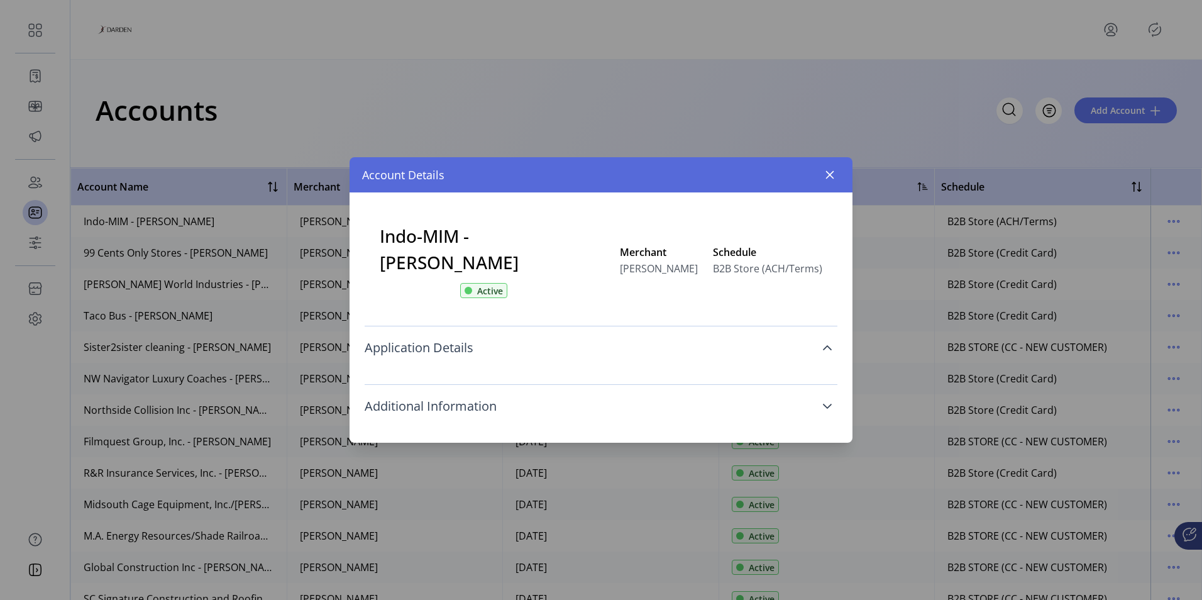
click at [831, 406] on icon at bounding box center [828, 406] width 10 height 10
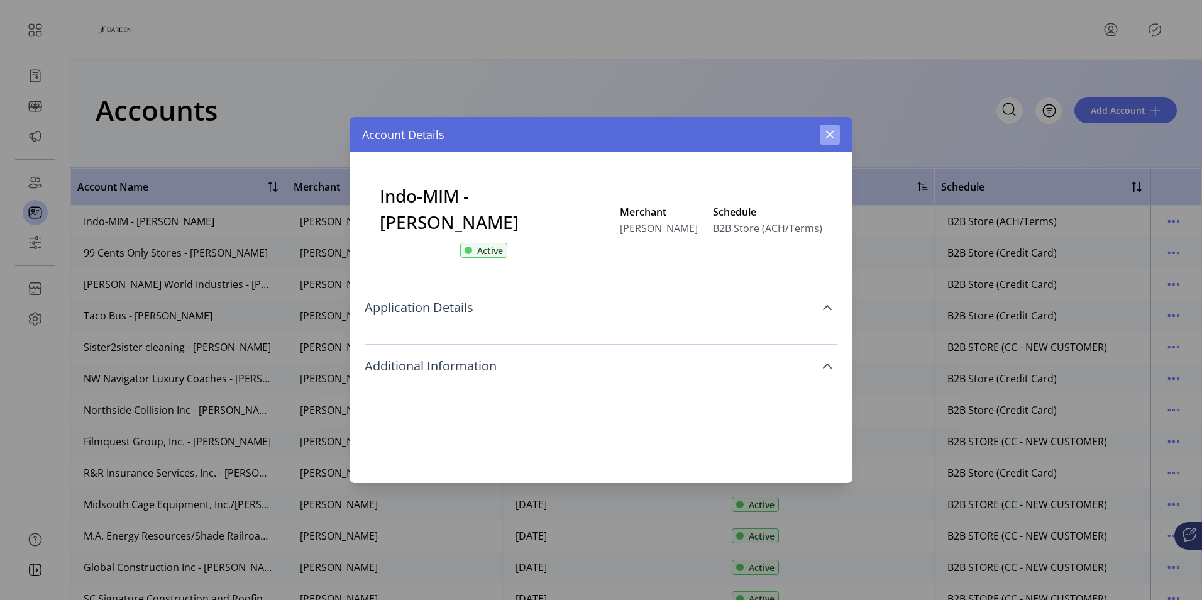
click at [830, 133] on icon "button" at bounding box center [830, 135] width 10 height 10
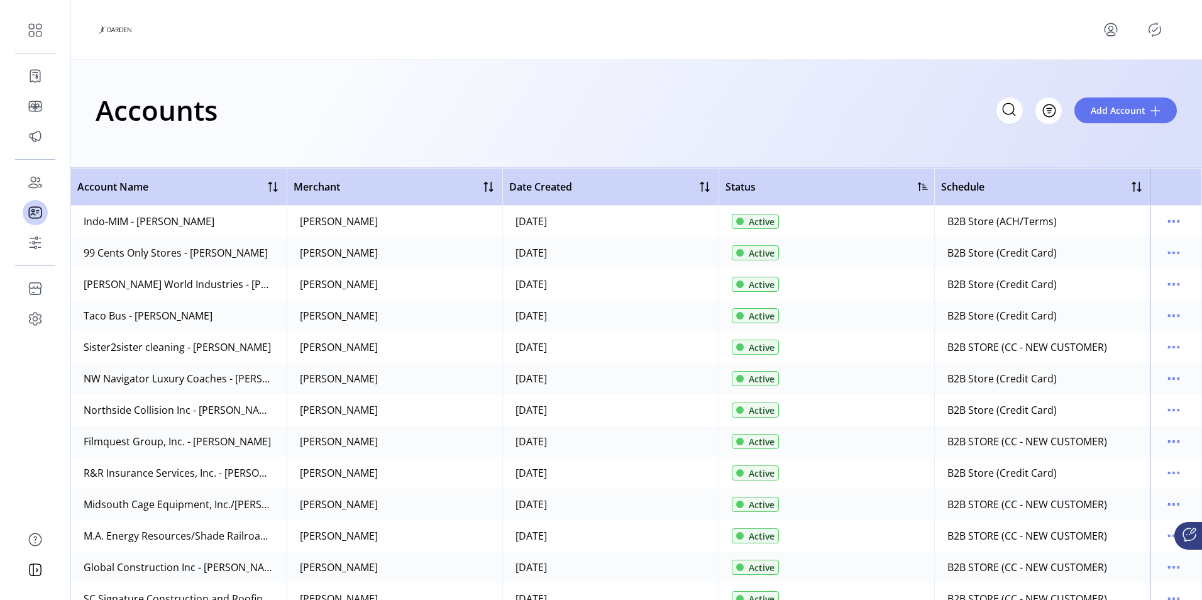
click at [1179, 219] on td at bounding box center [1177, 221] width 52 height 31
click at [1172, 220] on icon "menu" at bounding box center [1174, 221] width 20 height 20
click at [1132, 304] on span "View Cards" at bounding box center [1115, 306] width 104 height 10
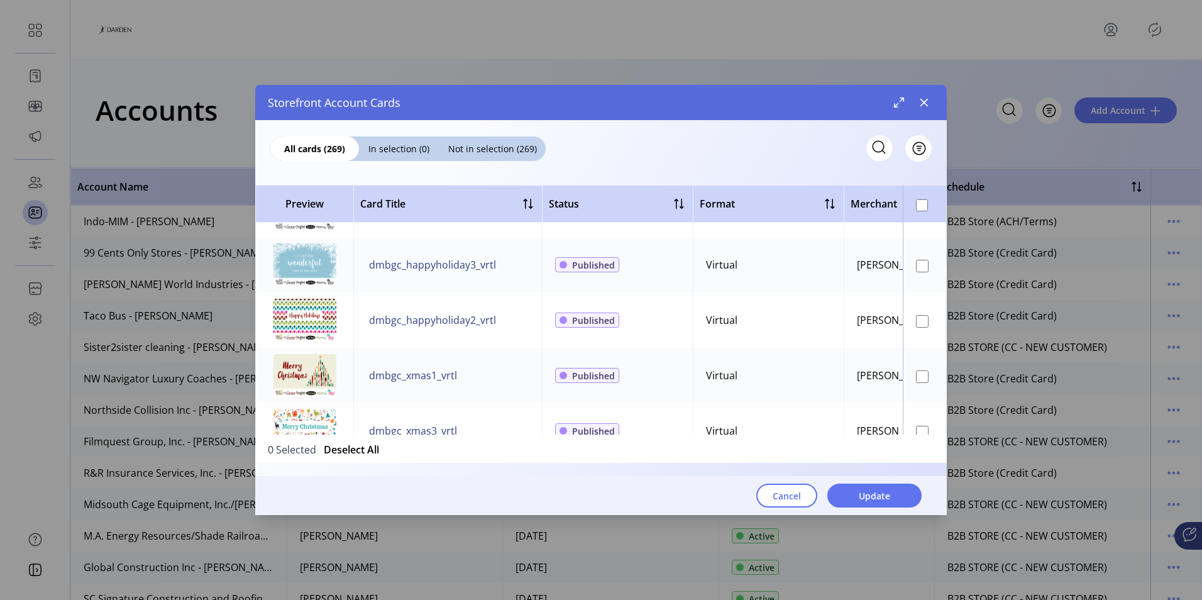
scroll to position [9465, 0]
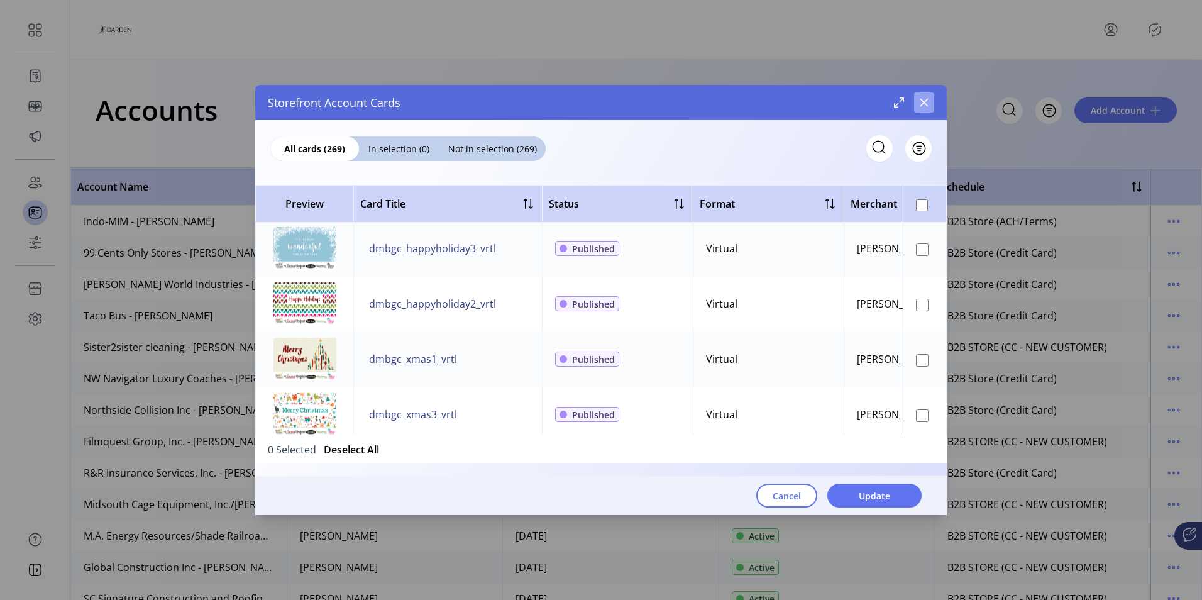
click at [926, 101] on icon "button" at bounding box center [925, 103] width 8 height 8
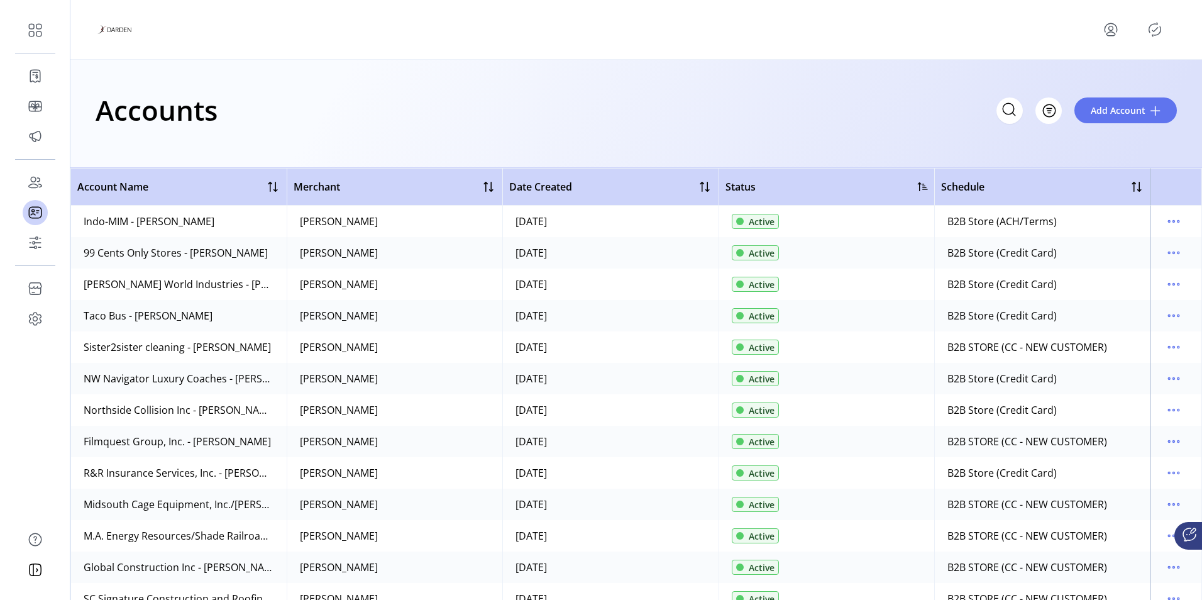
click at [920, 187] on div at bounding box center [923, 187] width 10 height 10
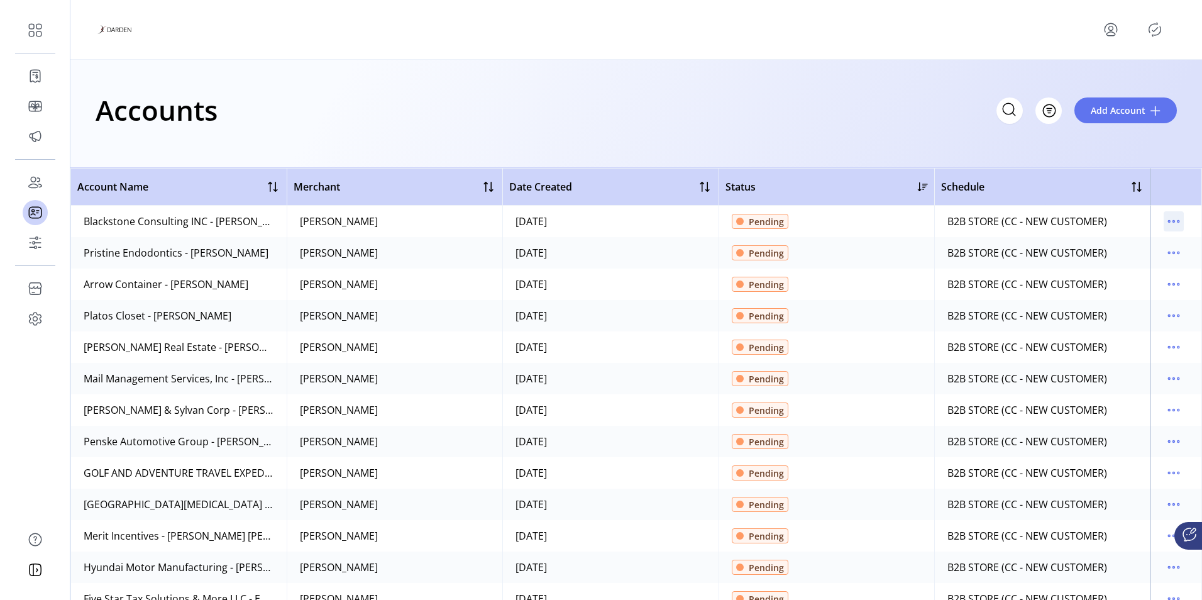
click at [1166, 221] on icon "menu" at bounding box center [1174, 221] width 20 height 20
click at [1124, 246] on span "Review" at bounding box center [1115, 246] width 104 height 10
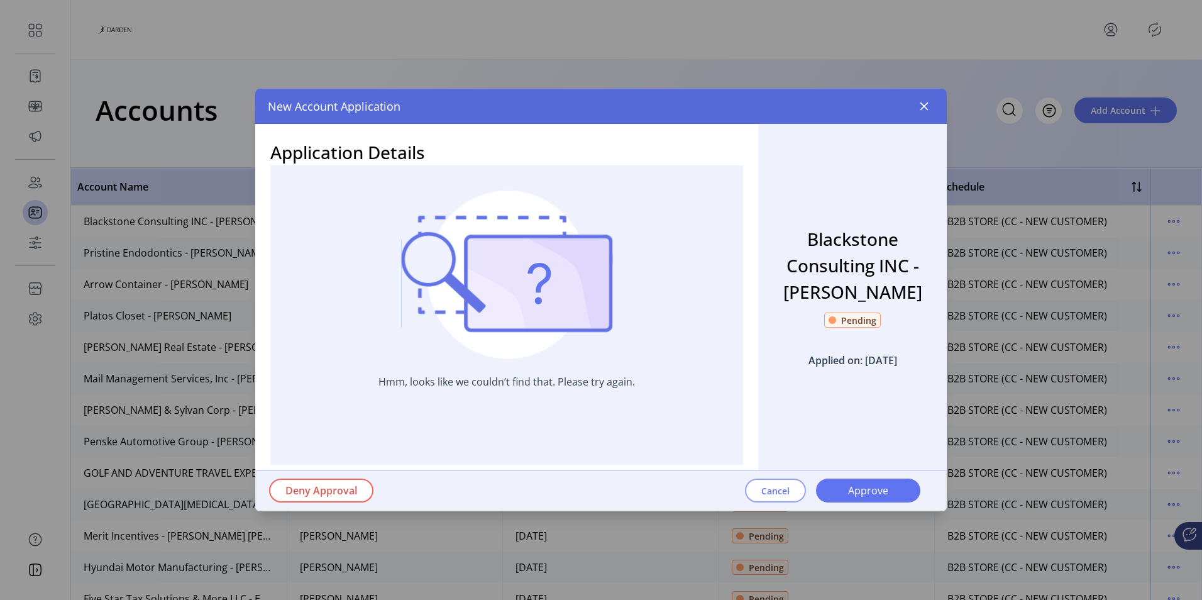
click at [782, 493] on span "Cancel" at bounding box center [776, 490] width 28 height 13
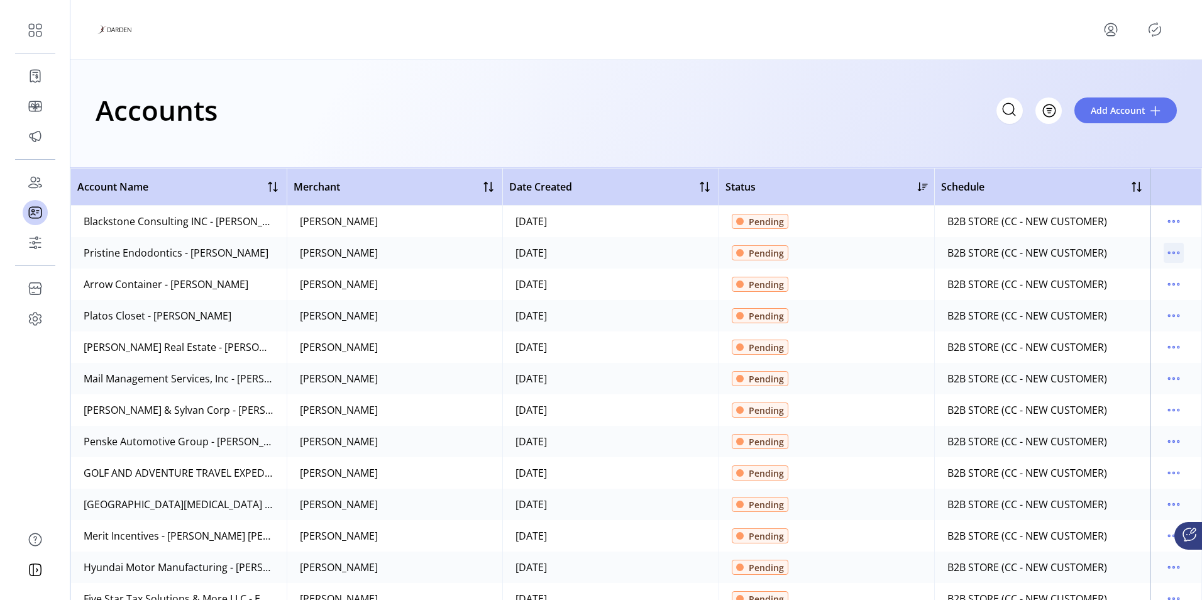
click at [1168, 255] on icon "menu" at bounding box center [1174, 253] width 20 height 20
click at [1142, 274] on span "Review" at bounding box center [1115, 277] width 104 height 10
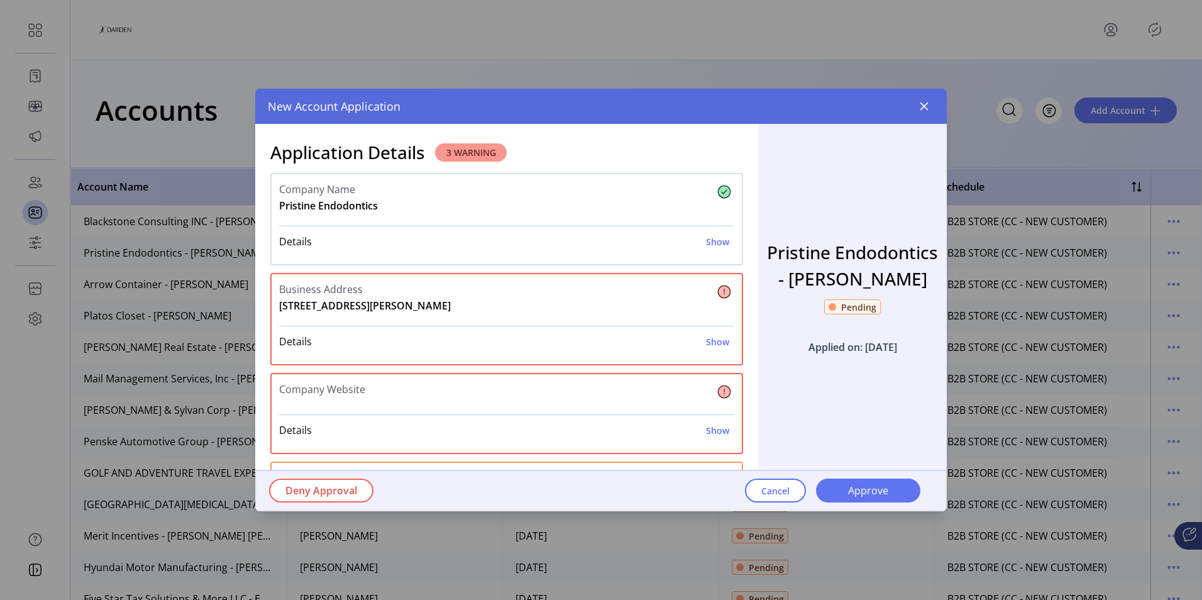
click at [452, 319] on div "Details Show The business address matches the company information provided. The…" at bounding box center [506, 334] width 455 height 43
click at [443, 309] on span "[STREET_ADDRESS][PERSON_NAME]" at bounding box center [365, 305] width 172 height 15
click at [443, 306] on span "[STREET_ADDRESS][PERSON_NAME]" at bounding box center [365, 305] width 172 height 15
click at [465, 323] on div "Details Show The business address matches the company information provided. The…" at bounding box center [506, 334] width 455 height 43
click at [428, 305] on span "[STREET_ADDRESS][PERSON_NAME]" at bounding box center [365, 305] width 172 height 15
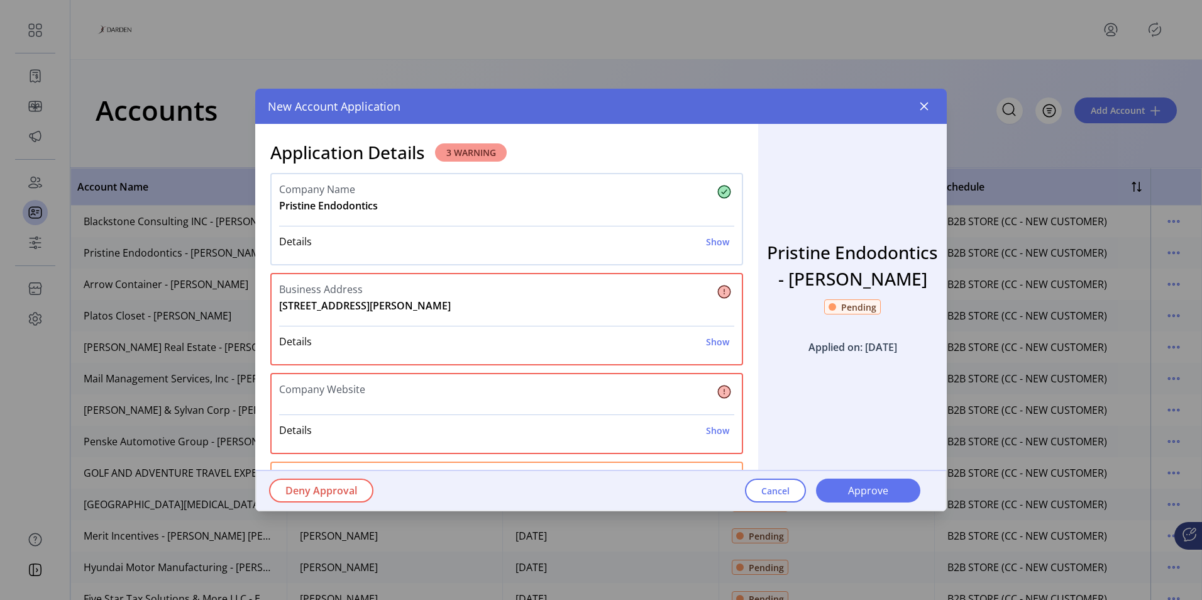
click at [427, 304] on span "[STREET_ADDRESS][PERSON_NAME]" at bounding box center [365, 305] width 172 height 15
drag, startPoint x: 427, startPoint y: 304, endPoint x: 335, endPoint y: 304, distance: 92.4
click at [335, 305] on span "[STREET_ADDRESS][PERSON_NAME]" at bounding box center [365, 305] width 172 height 15
click at [335, 304] on span "[STREET_ADDRESS][PERSON_NAME]" at bounding box center [365, 305] width 172 height 15
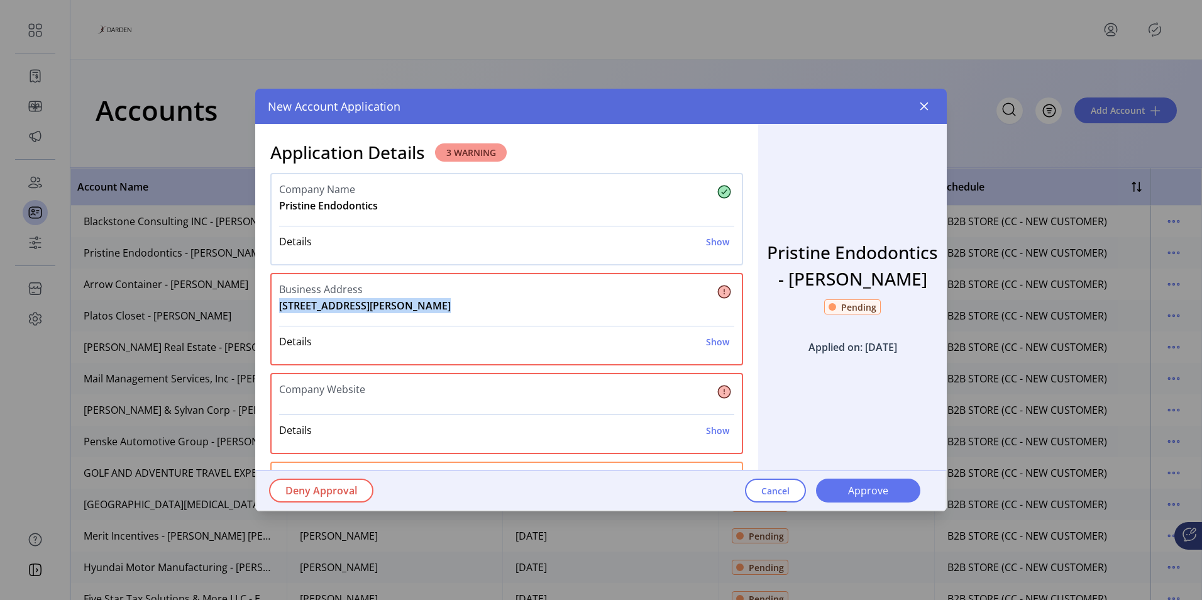
click at [335, 304] on span "[STREET_ADDRESS][PERSON_NAME]" at bounding box center [365, 305] width 172 height 15
drag, startPoint x: 335, startPoint y: 304, endPoint x: 326, endPoint y: 326, distance: 23.1
click at [326, 326] on div "Details Show The business address matches the company information provided. The…" at bounding box center [506, 341] width 455 height 31
click at [277, 308] on div "Business Address [STREET_ADDRESS][PERSON_NAME] Details Show The business addres…" at bounding box center [506, 319] width 473 height 92
click at [280, 306] on span "[STREET_ADDRESS][PERSON_NAME]" at bounding box center [365, 305] width 172 height 15
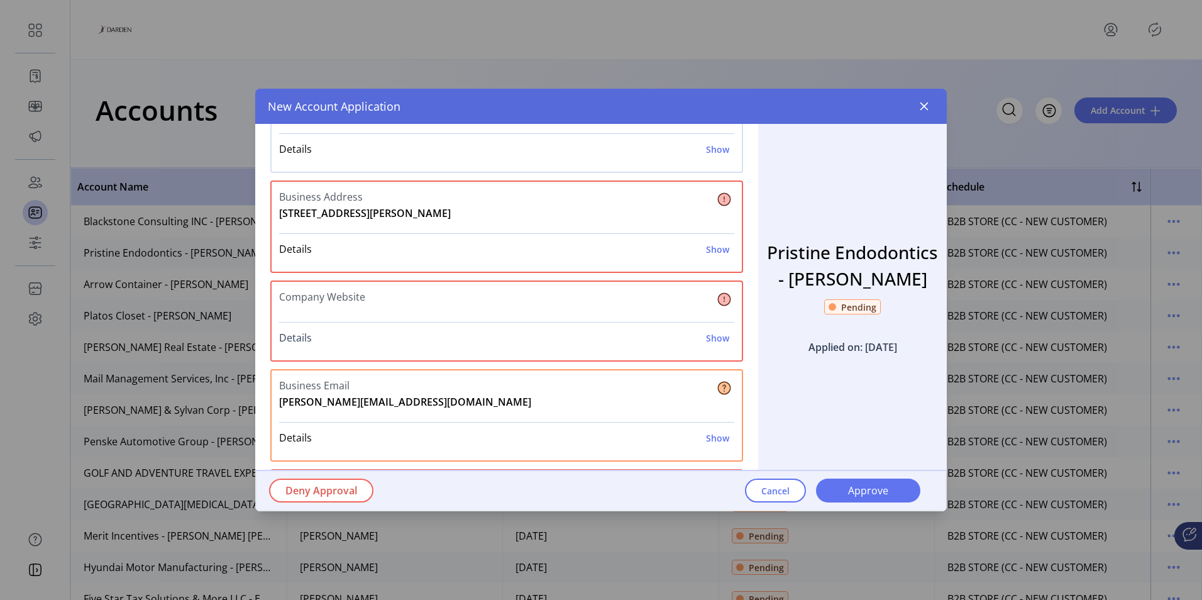
scroll to position [126, 0]
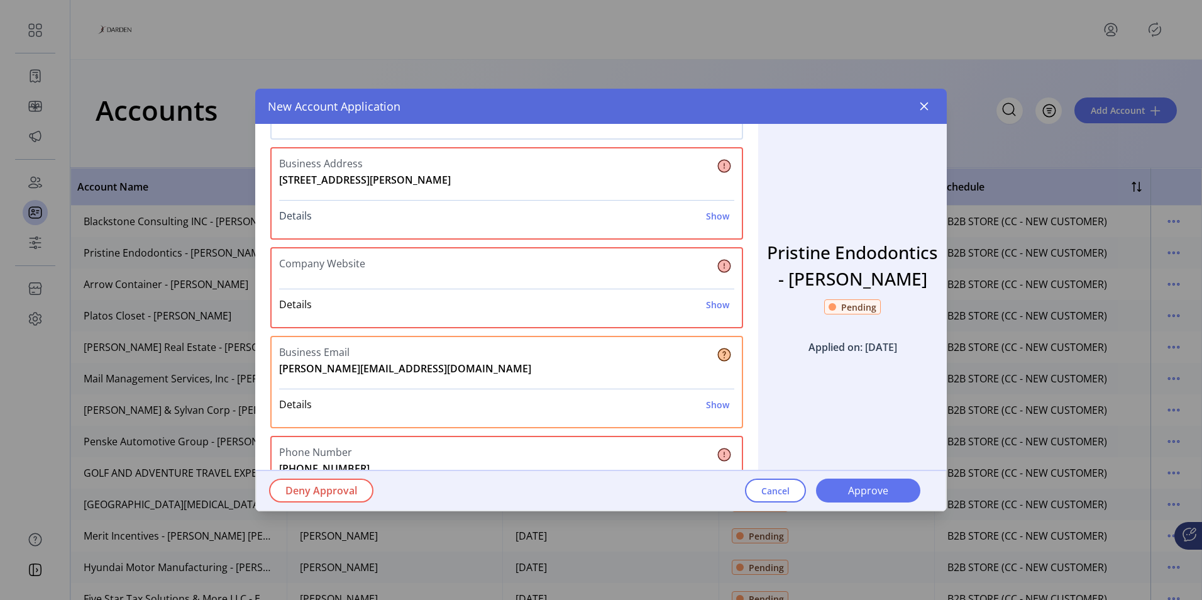
click at [709, 215] on h6 "Show" at bounding box center [717, 215] width 23 height 13
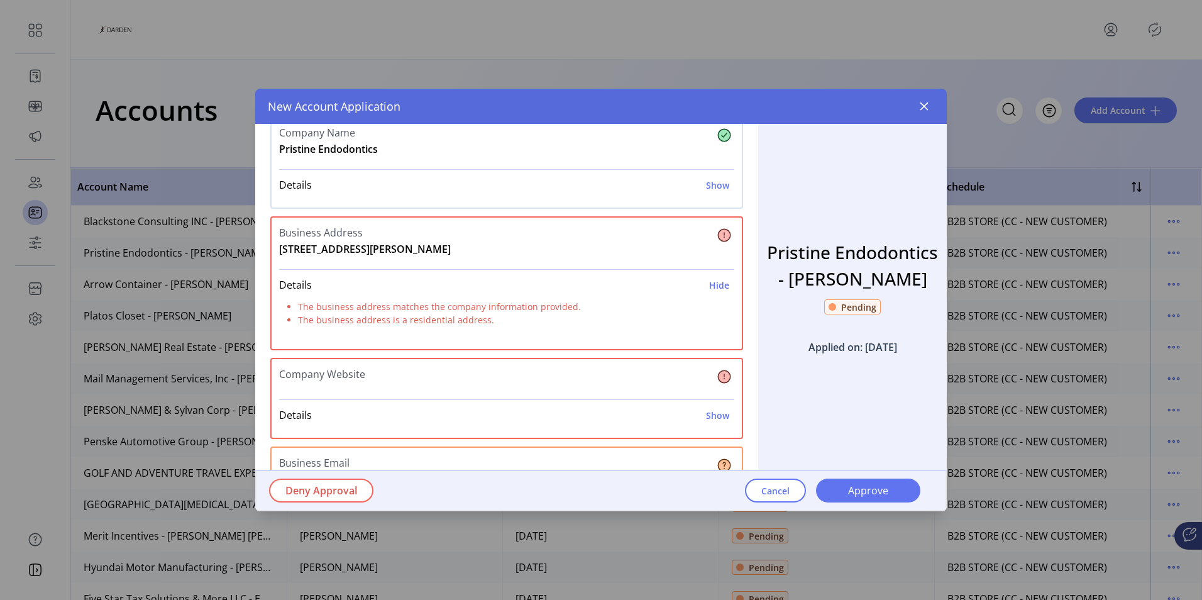
scroll to position [0, 0]
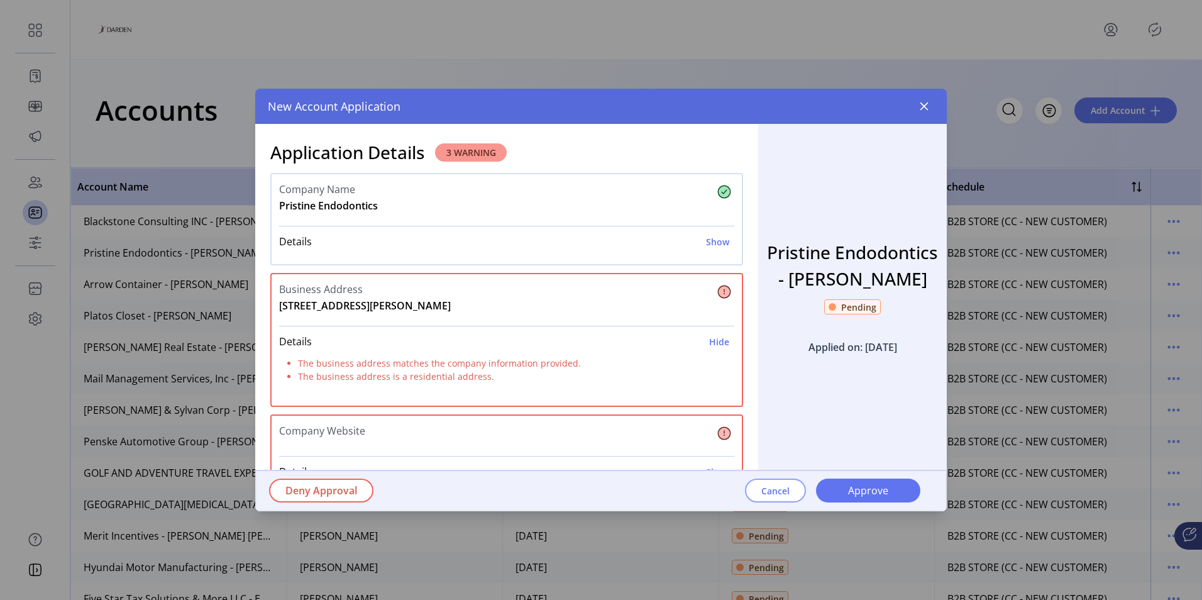
click at [777, 494] on span "Cancel" at bounding box center [776, 490] width 28 height 13
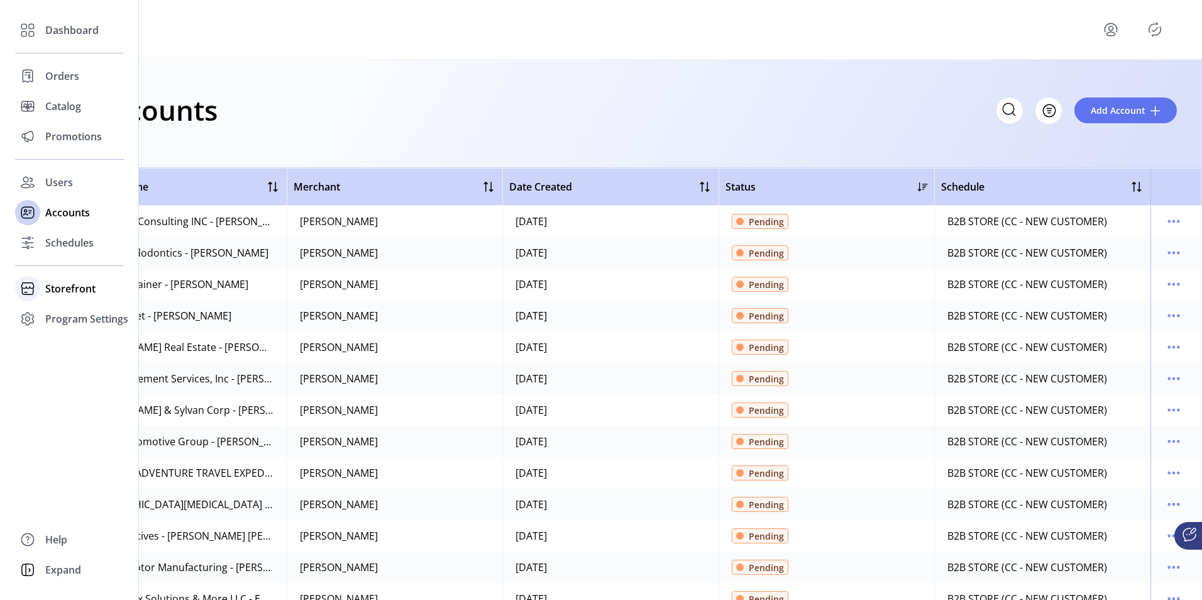
click at [71, 294] on span "Storefront" at bounding box center [70, 288] width 50 height 15
click at [65, 338] on span "Styling" at bounding box center [61, 333] width 32 height 15
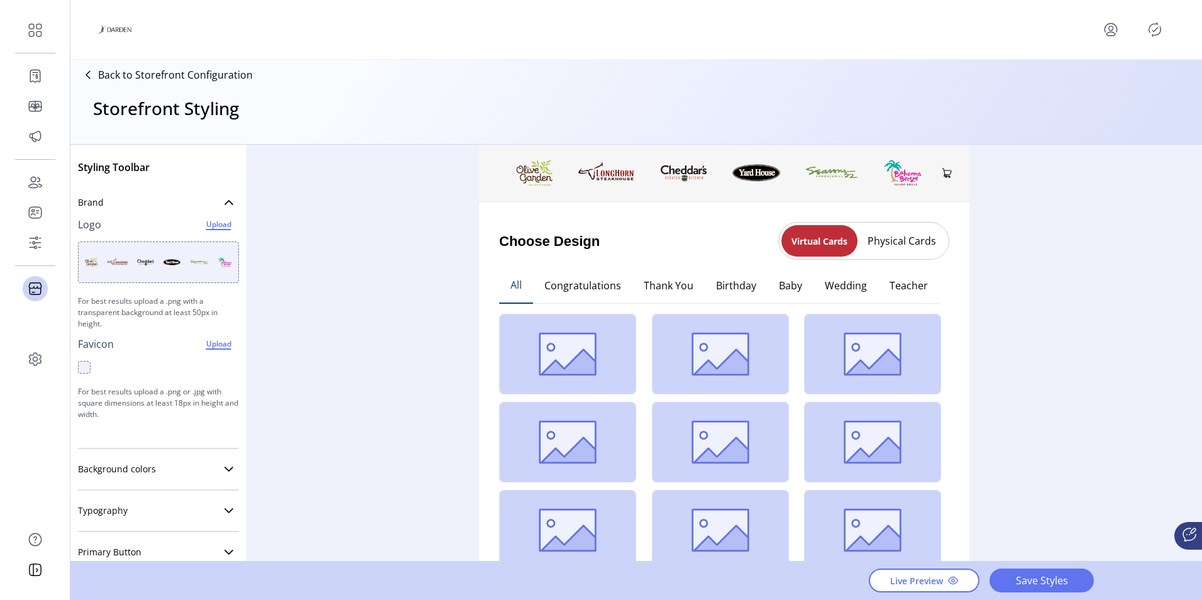
click at [889, 245] on button "Physical Cards" at bounding box center [902, 241] width 89 height 20
click at [819, 241] on button "Virtual Cards" at bounding box center [823, 241] width 82 height 20
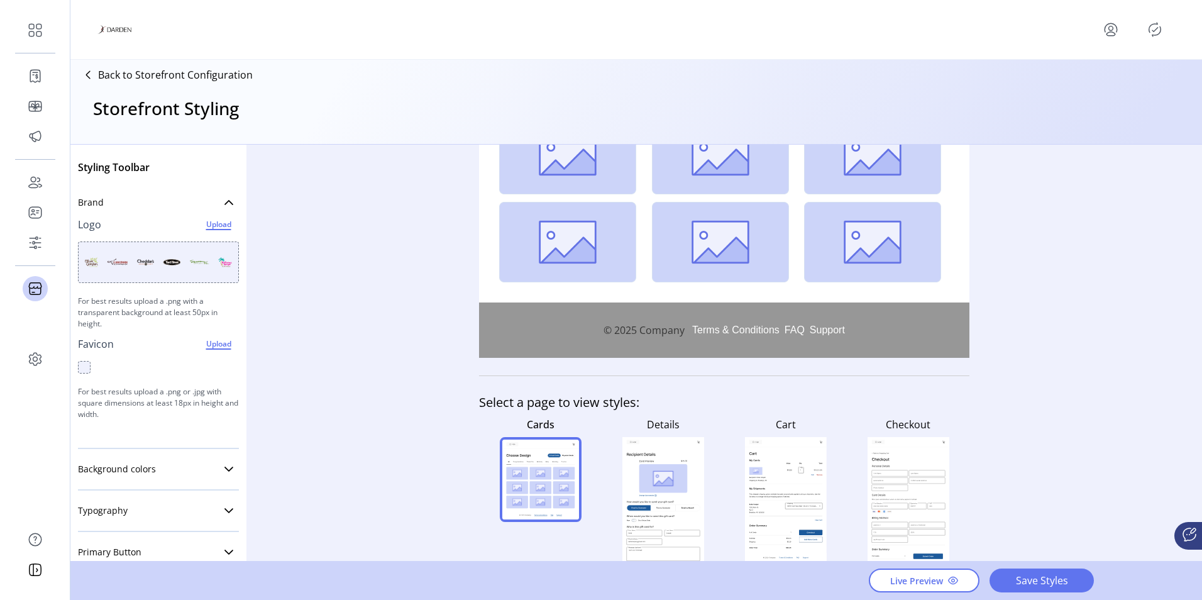
scroll to position [328, 0]
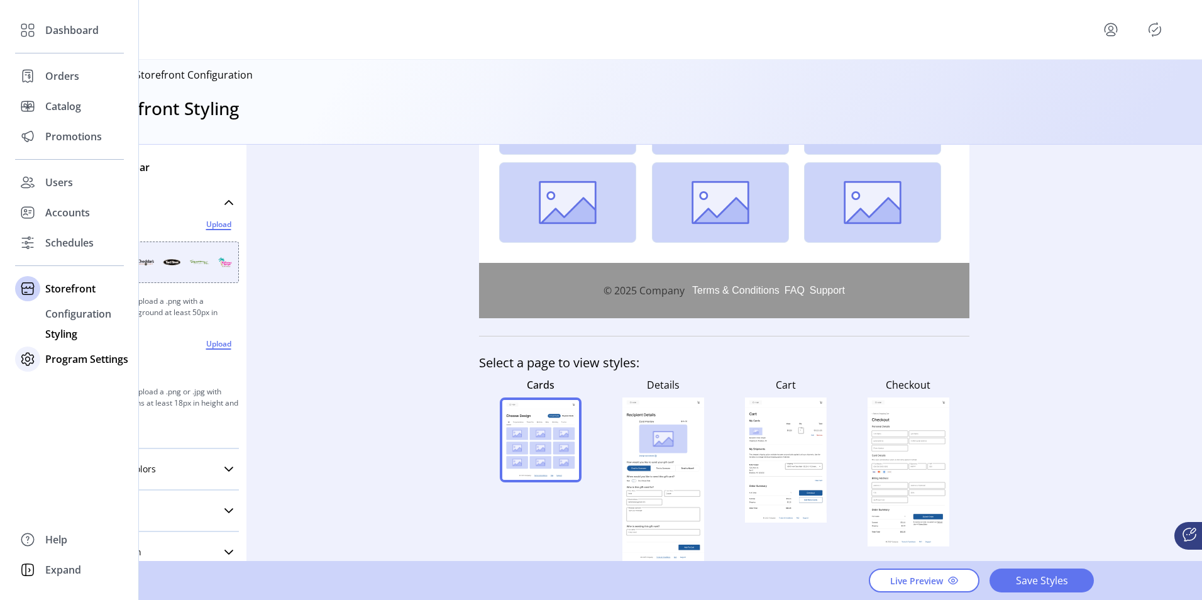
click at [74, 359] on span "Program Settings" at bounding box center [86, 359] width 83 height 15
click at [78, 340] on span "Templates" at bounding box center [70, 343] width 50 height 15
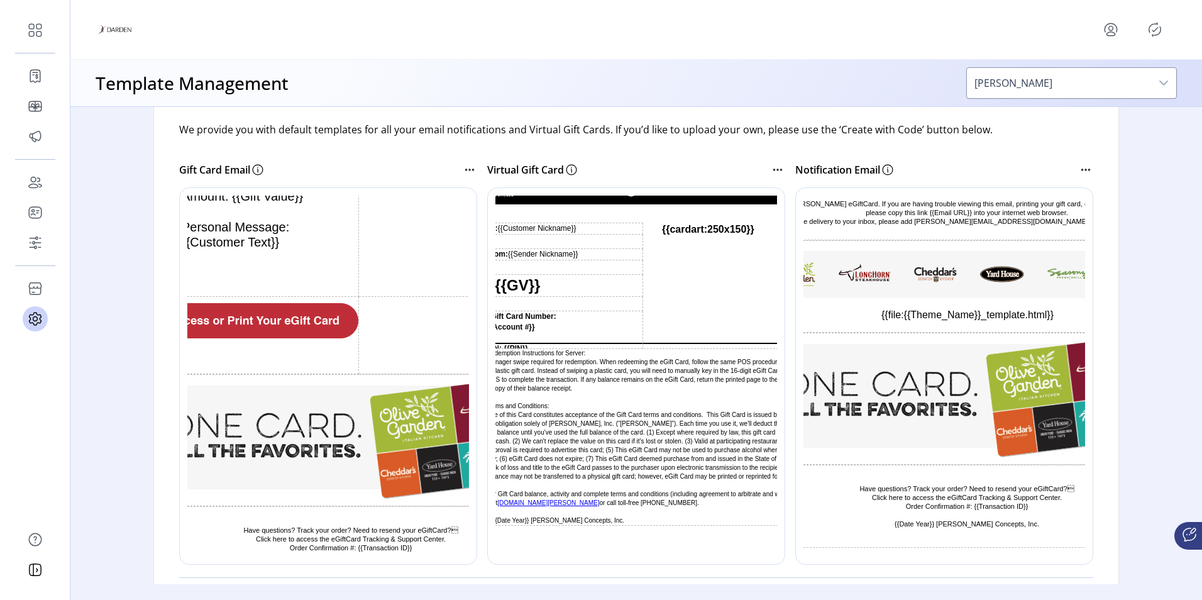
scroll to position [189, 0]
click at [643, 400] on td "Redemption Instructions for Server: Manager swipe required for redemption. When…" at bounding box center [659, 436] width 345 height 177
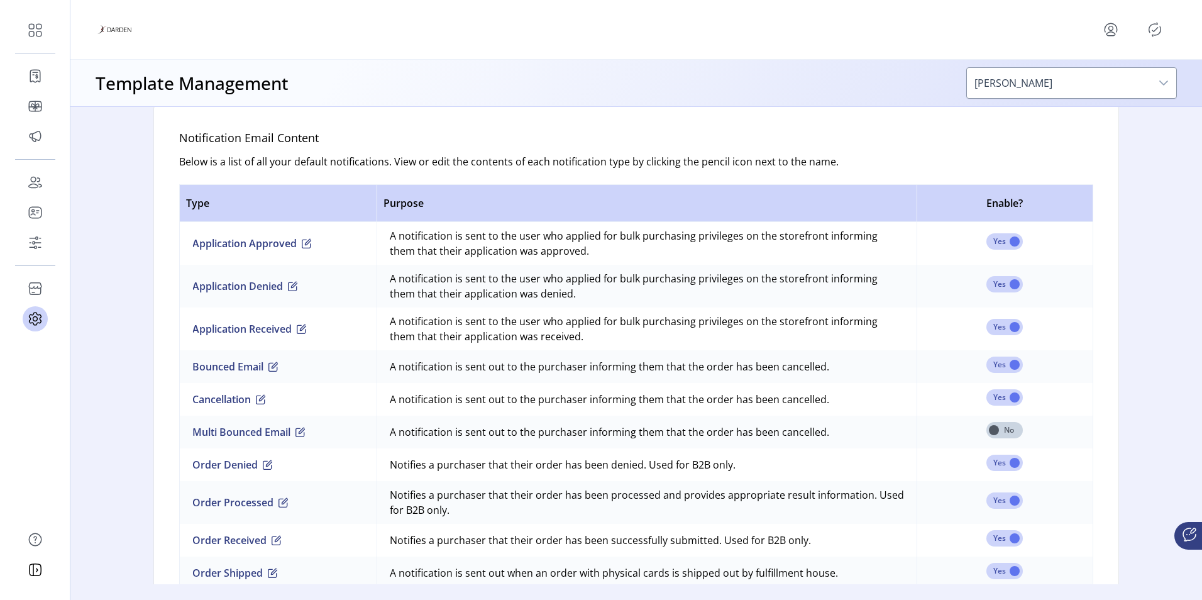
scroll to position [921, 0]
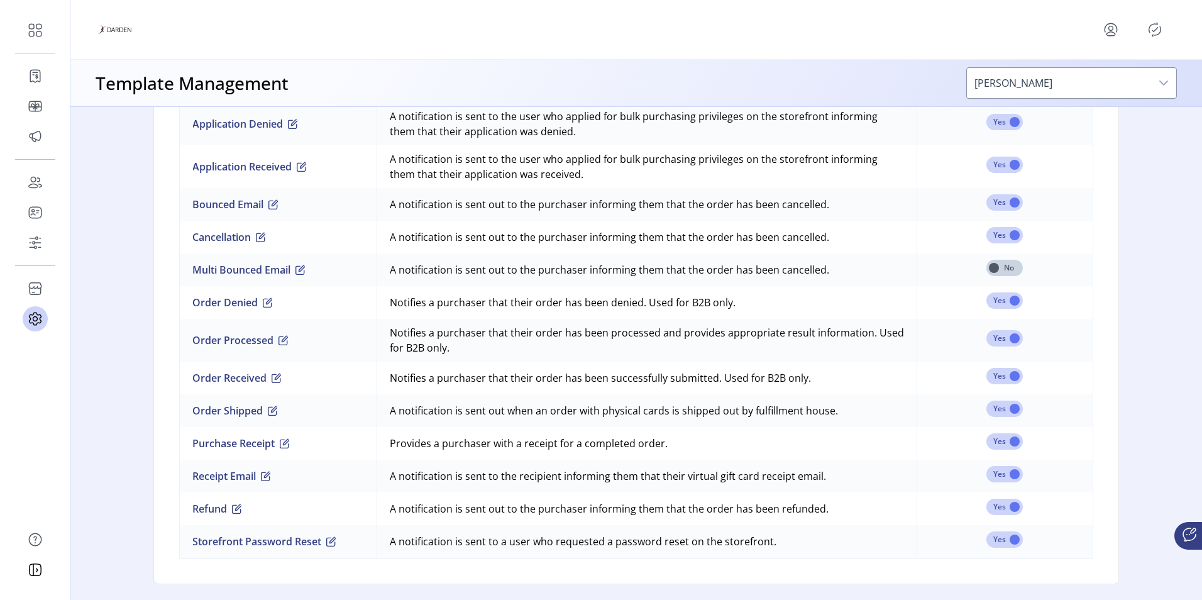
click at [507, 509] on td "A notification is sent out to the purchaser informing them that the order has b…" at bounding box center [647, 508] width 540 height 33
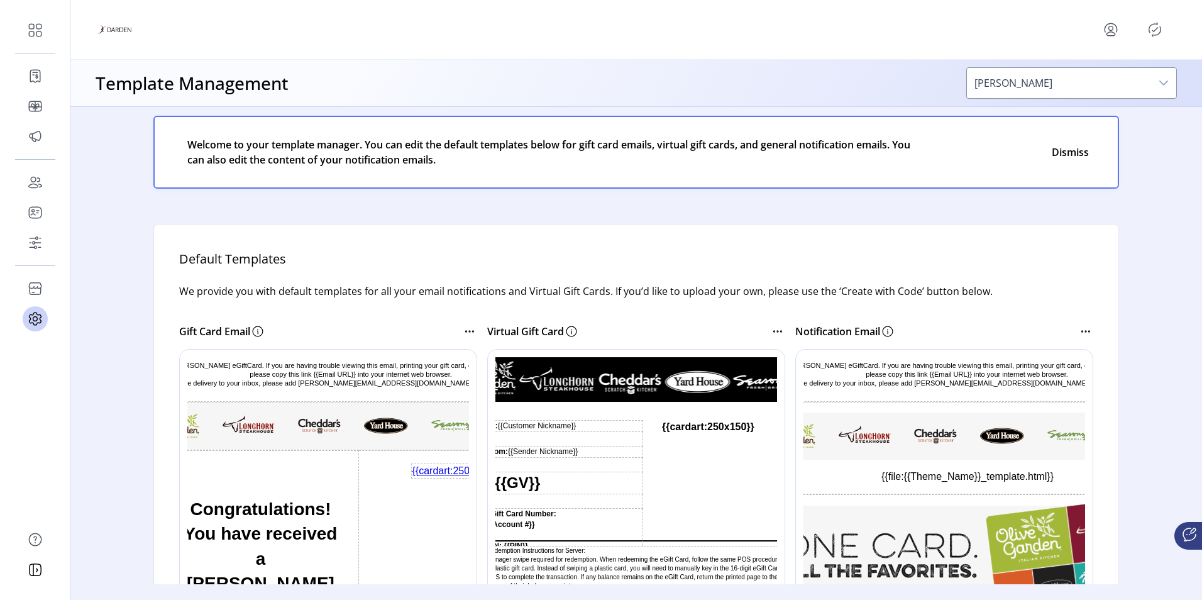
scroll to position [0, 0]
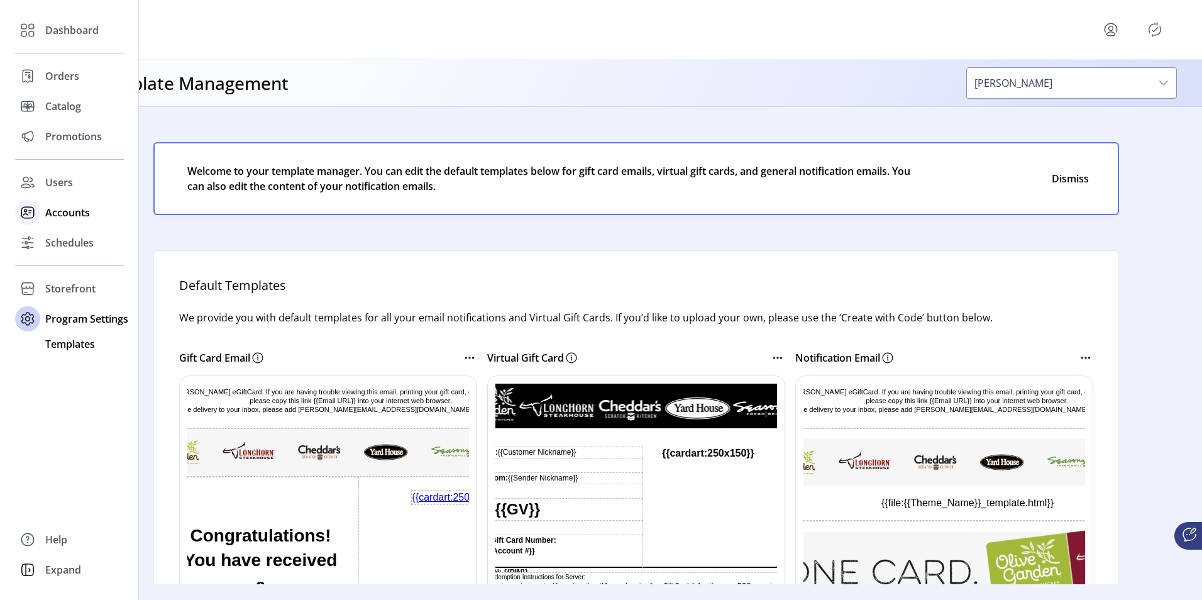
click at [70, 210] on span "Accounts" at bounding box center [67, 212] width 45 height 15
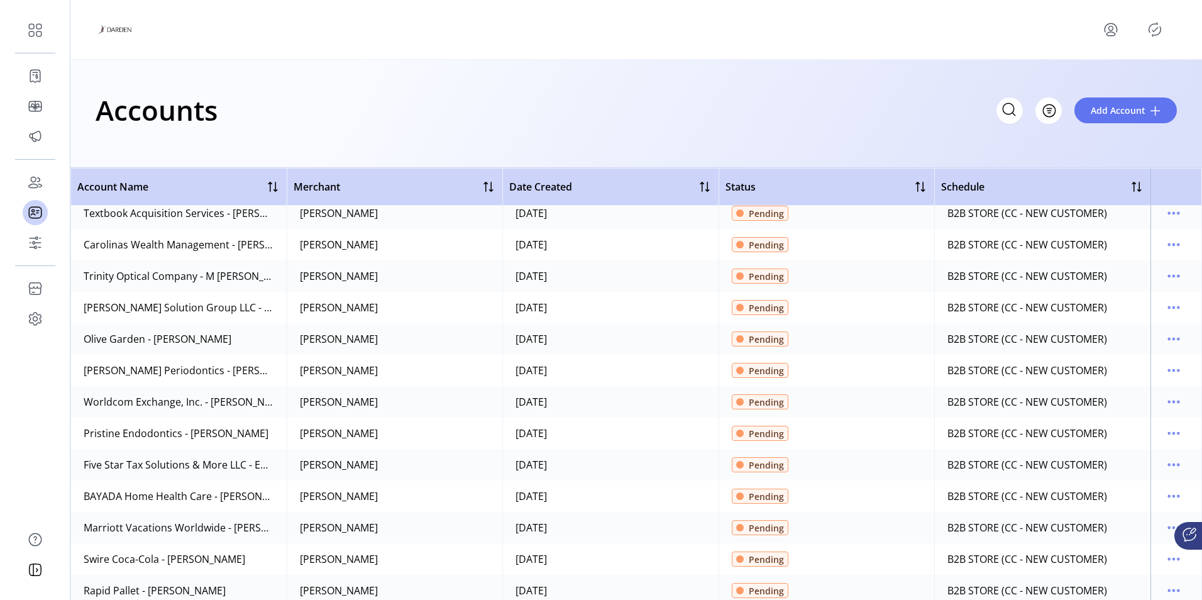
scroll to position [314, 0]
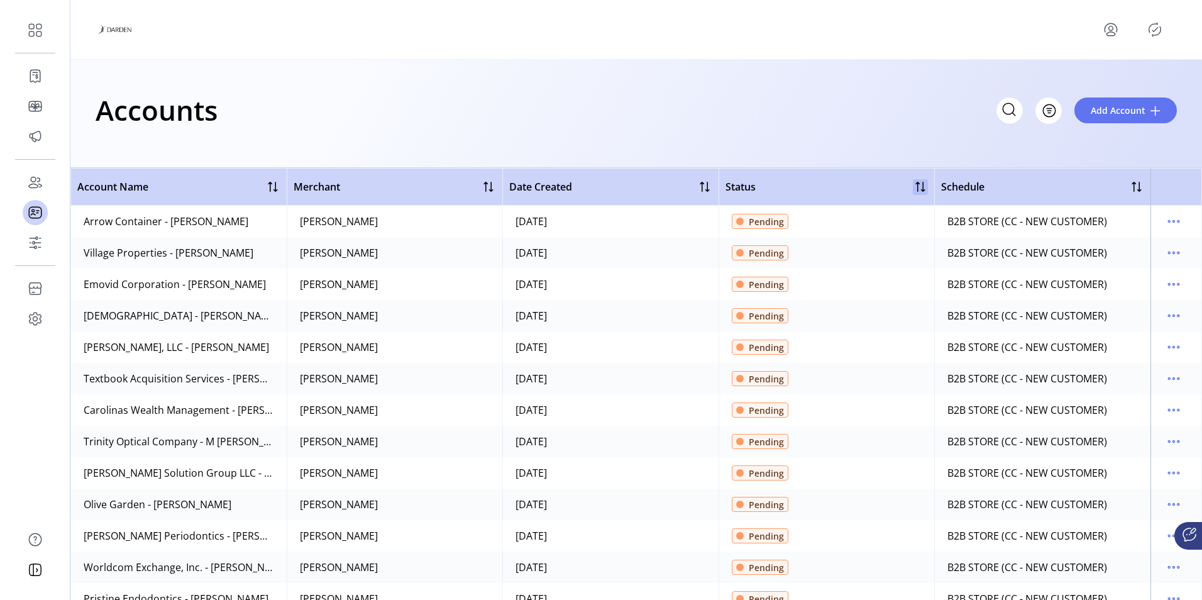
click at [913, 186] on div at bounding box center [920, 186] width 15 height 15
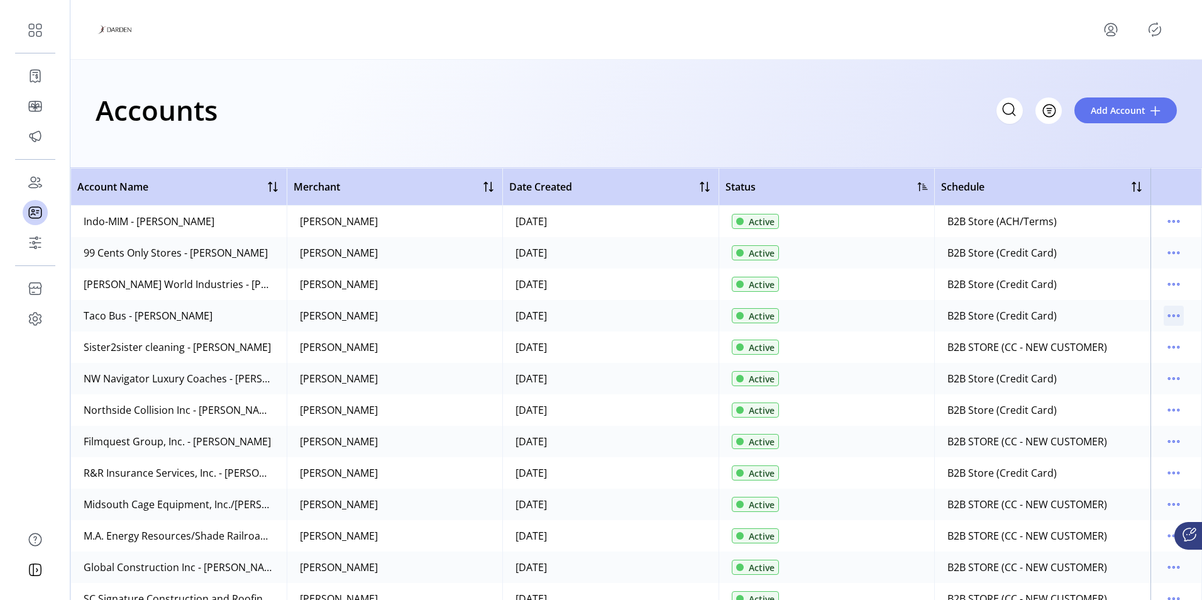
click at [1165, 313] on icon "menu" at bounding box center [1174, 316] width 20 height 20
click at [1141, 401] on span "View Cards" at bounding box center [1115, 401] width 104 height 10
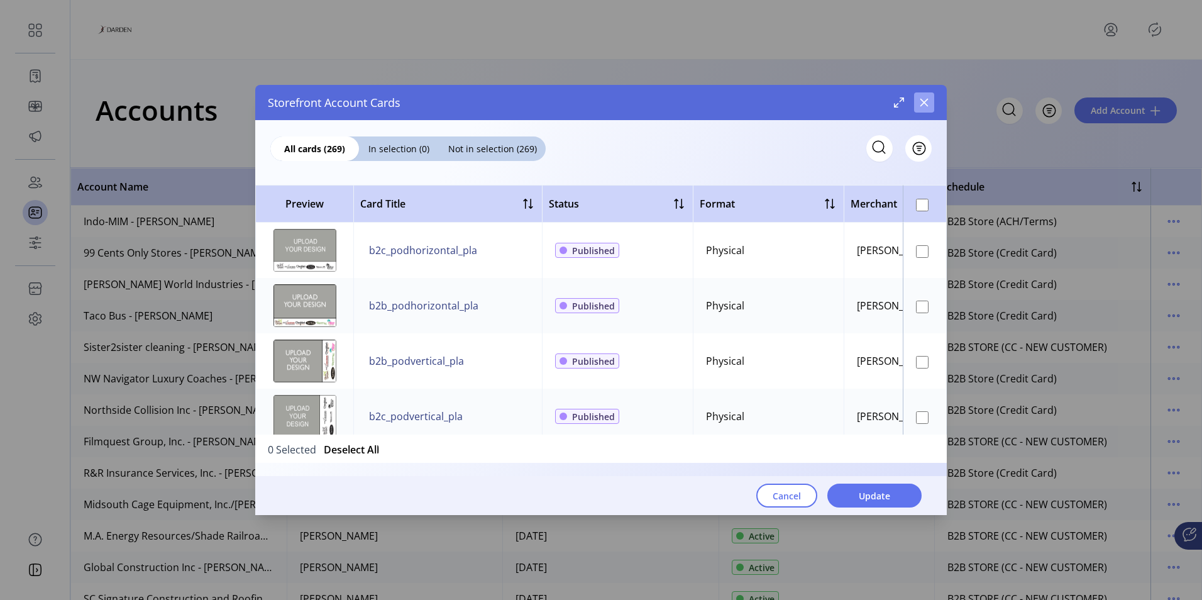
click at [922, 104] on icon "button" at bounding box center [924, 102] width 10 height 10
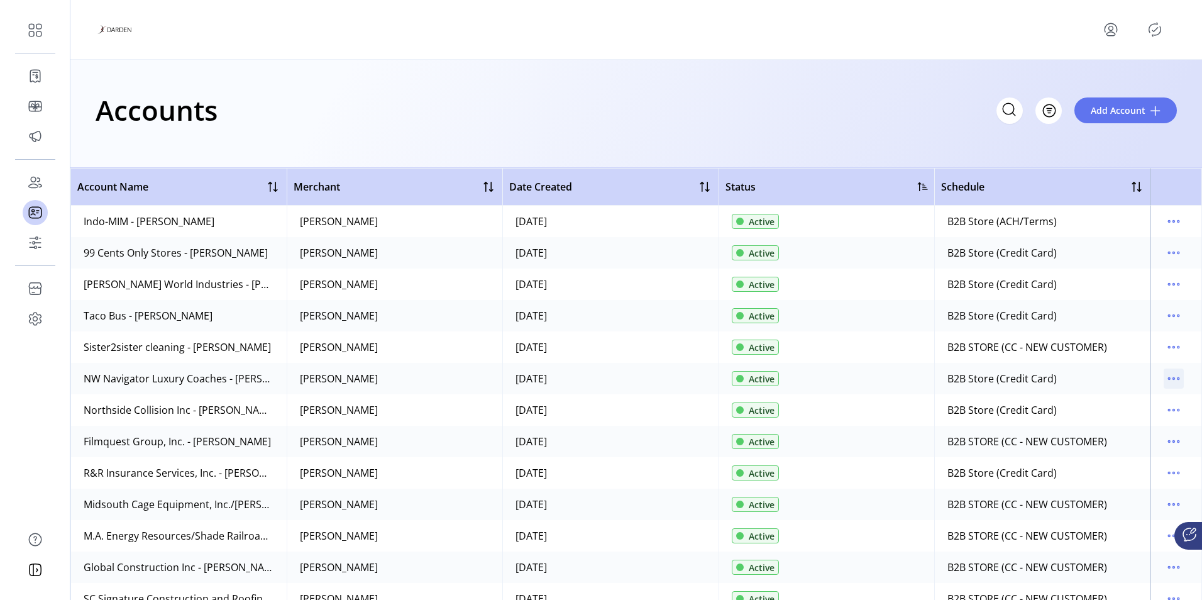
click at [1170, 383] on icon "menu" at bounding box center [1174, 379] width 20 height 20
click at [1143, 423] on span "View Details" at bounding box center [1115, 423] width 104 height 10
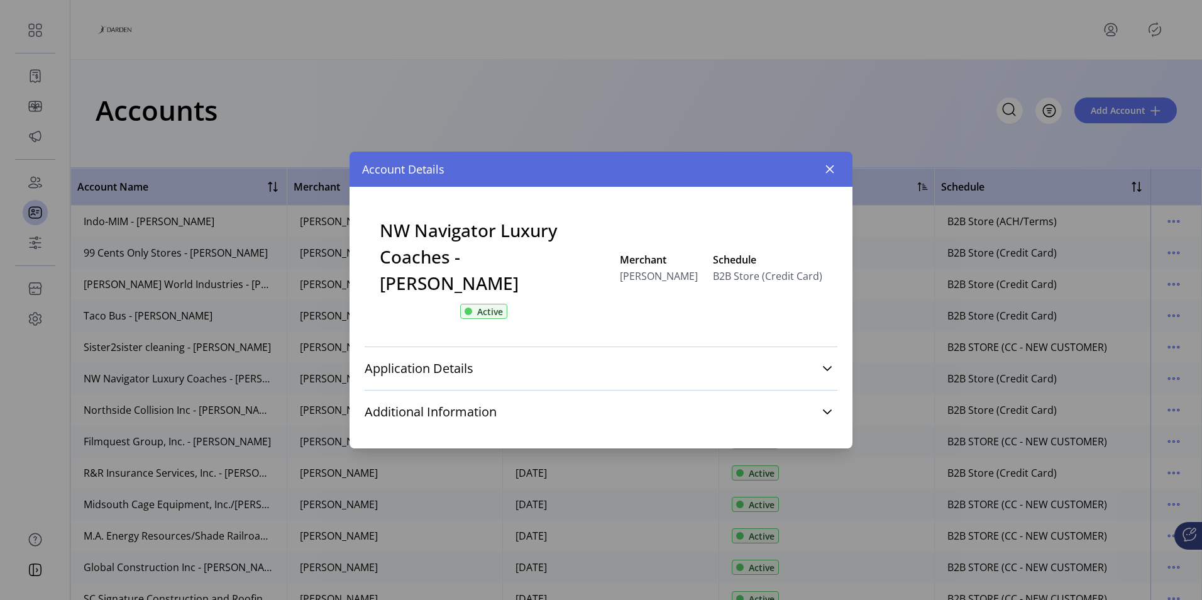
click at [827, 174] on icon "button" at bounding box center [830, 169] width 8 height 8
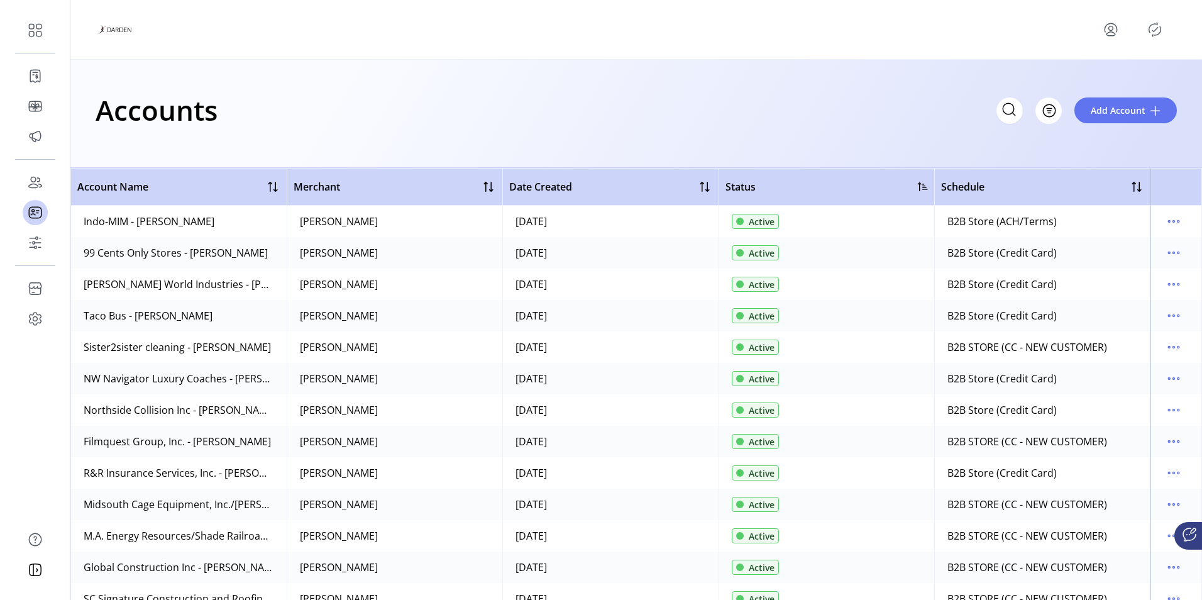
drag, startPoint x: 1163, startPoint y: 406, endPoint x: 1150, endPoint y: 400, distance: 14.4
click at [1164, 406] on icon "menu" at bounding box center [1174, 410] width 20 height 20
click at [1128, 477] on span "View Users" at bounding box center [1115, 475] width 104 height 10
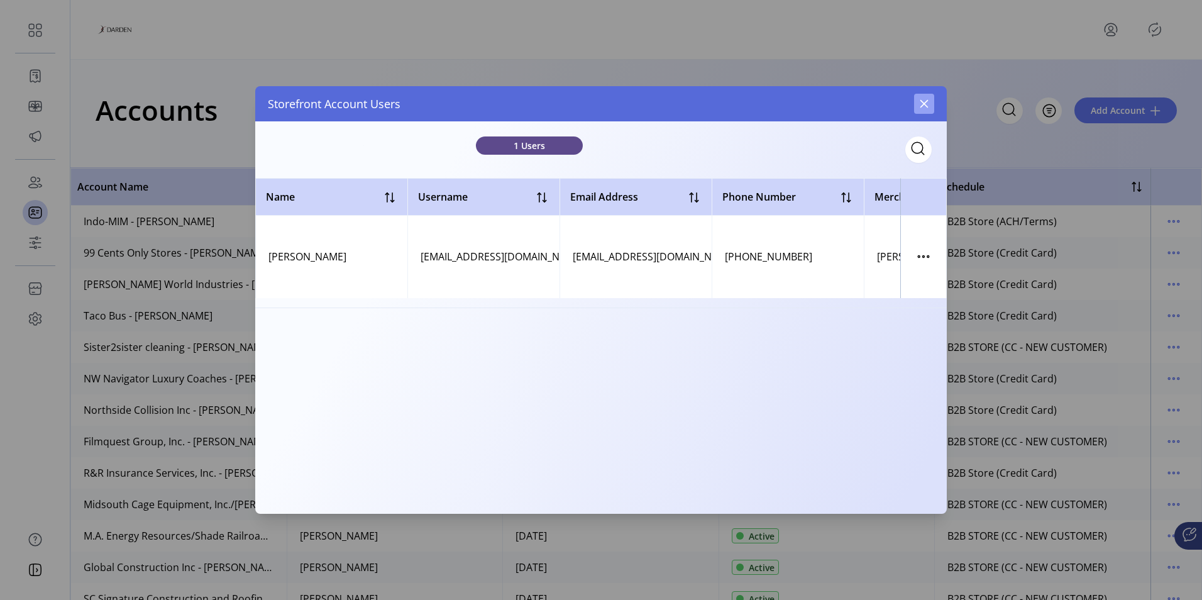
click at [926, 101] on icon "button" at bounding box center [924, 104] width 10 height 10
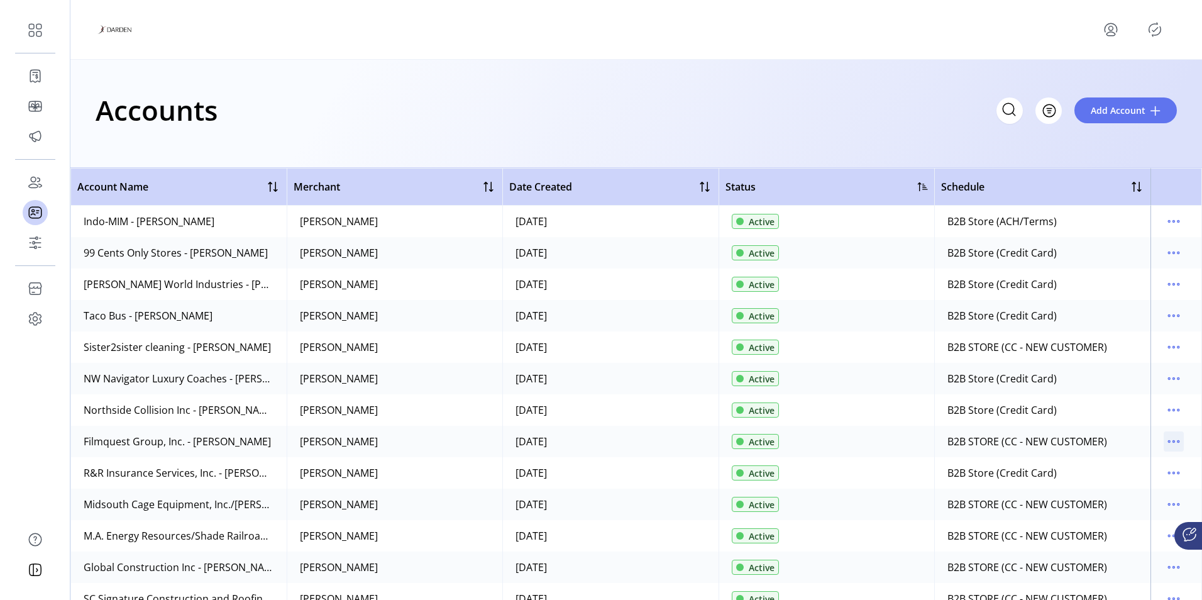
click at [1175, 445] on icon "menu" at bounding box center [1174, 441] width 20 height 20
click at [1118, 471] on span "Edit Details" at bounding box center [1115, 466] width 104 height 10
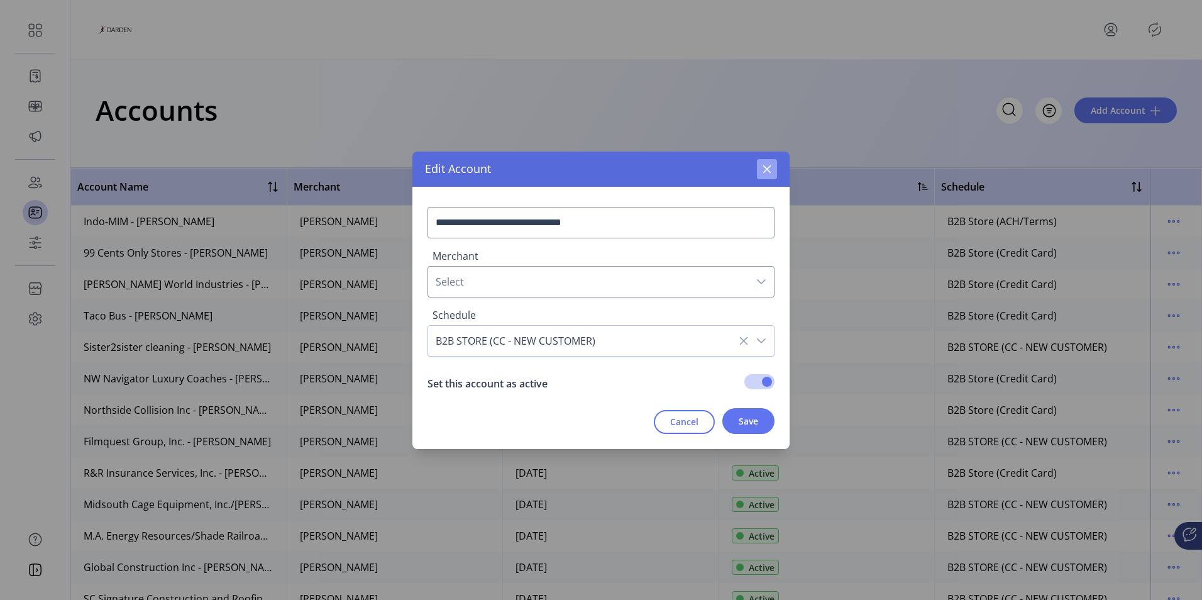
click at [768, 169] on icon "button" at bounding box center [767, 169] width 8 height 8
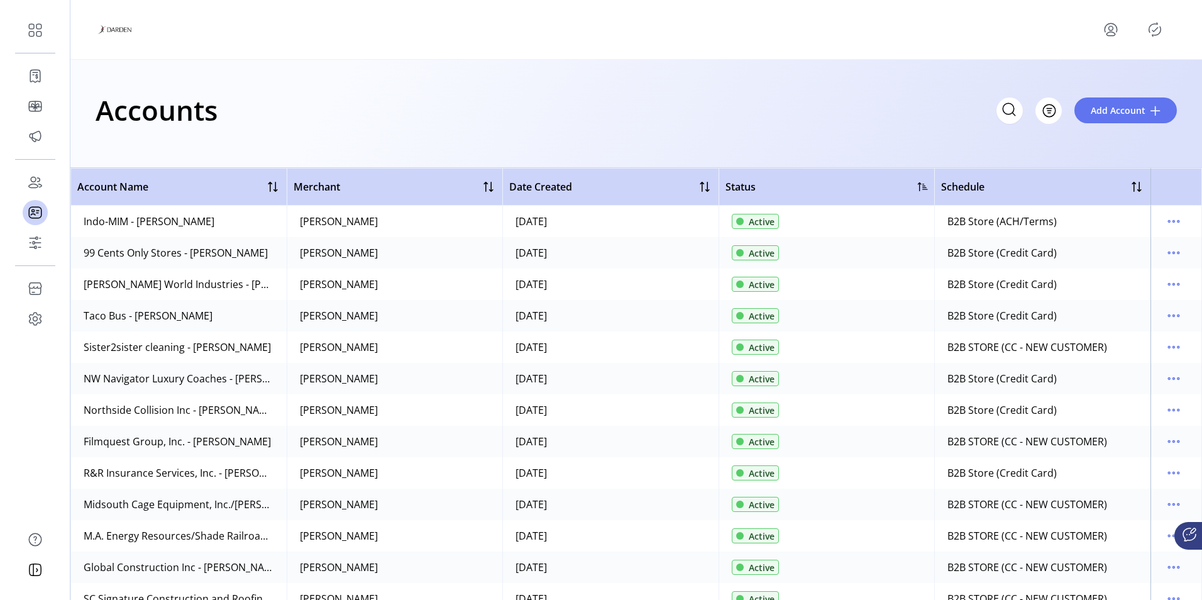
click at [753, 228] on div "Active" at bounding box center [755, 221] width 47 height 15
drag, startPoint x: 753, startPoint y: 228, endPoint x: 774, endPoint y: 241, distance: 24.8
click at [774, 241] on td "Active" at bounding box center [827, 252] width 216 height 31
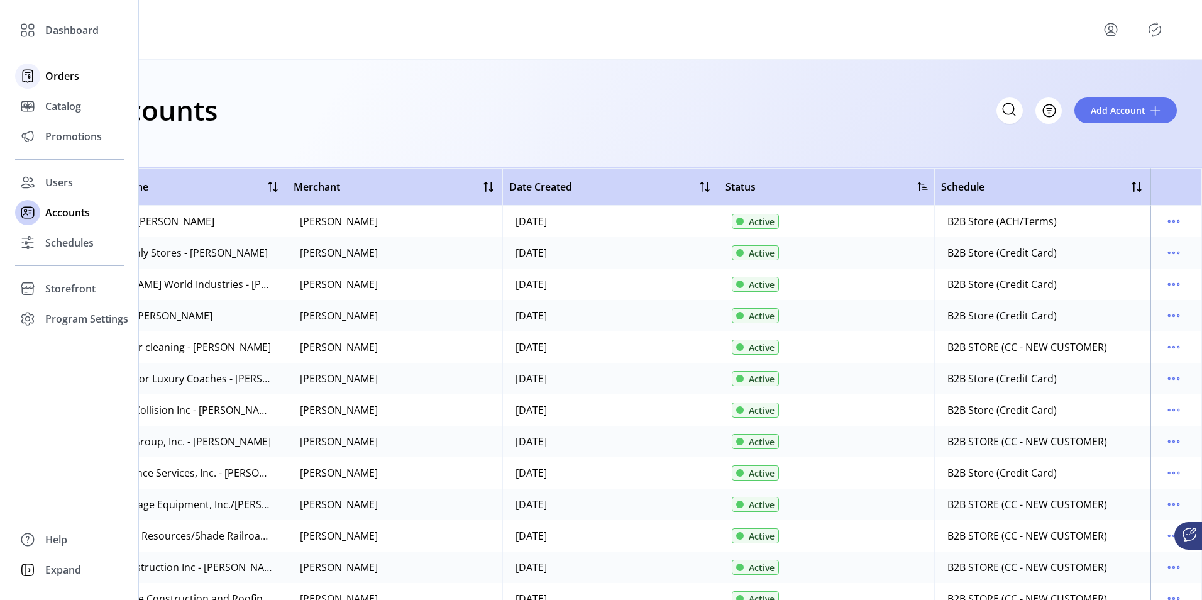
click at [65, 82] on span "Orders" at bounding box center [62, 76] width 34 height 15
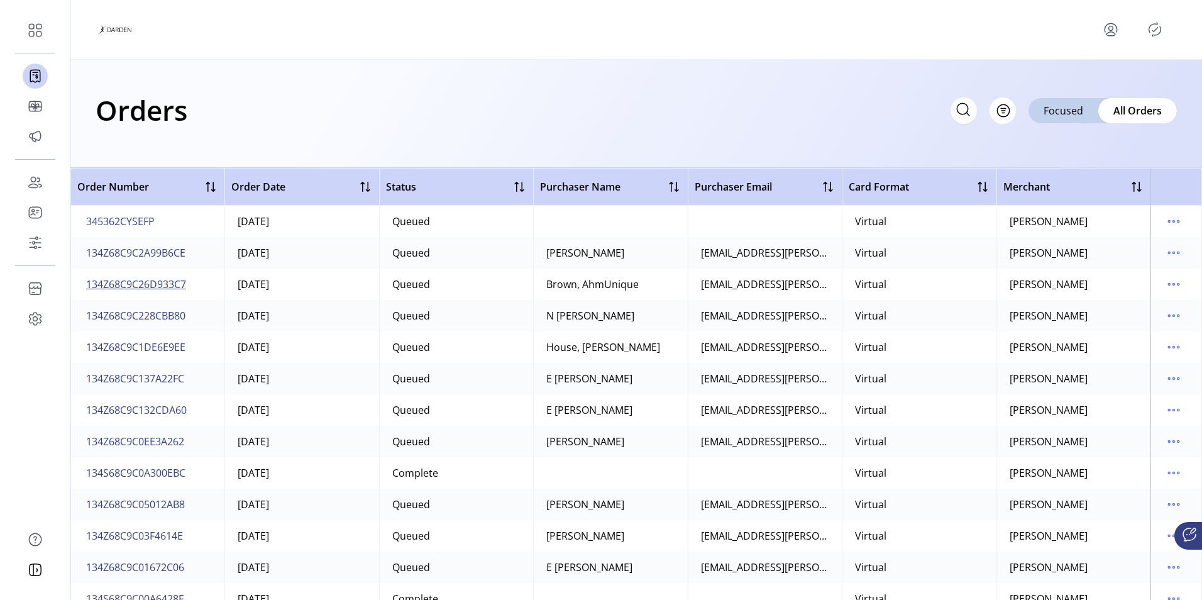
click at [157, 283] on span "134Z68C9C26D933C7" at bounding box center [136, 284] width 100 height 15
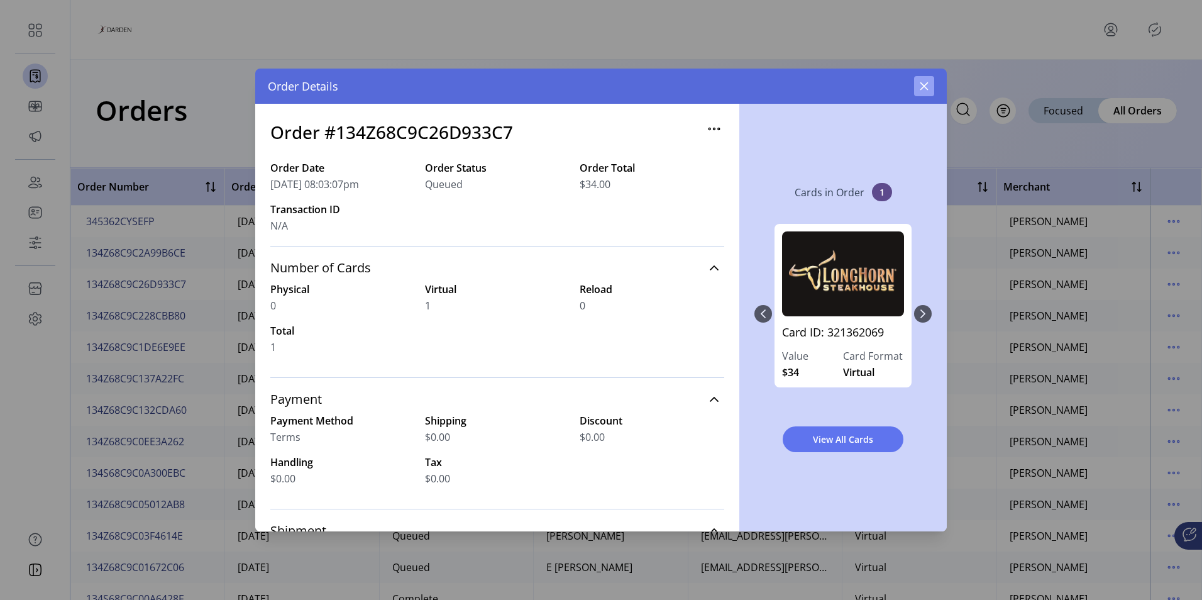
click at [922, 88] on icon "button" at bounding box center [925, 86] width 8 height 8
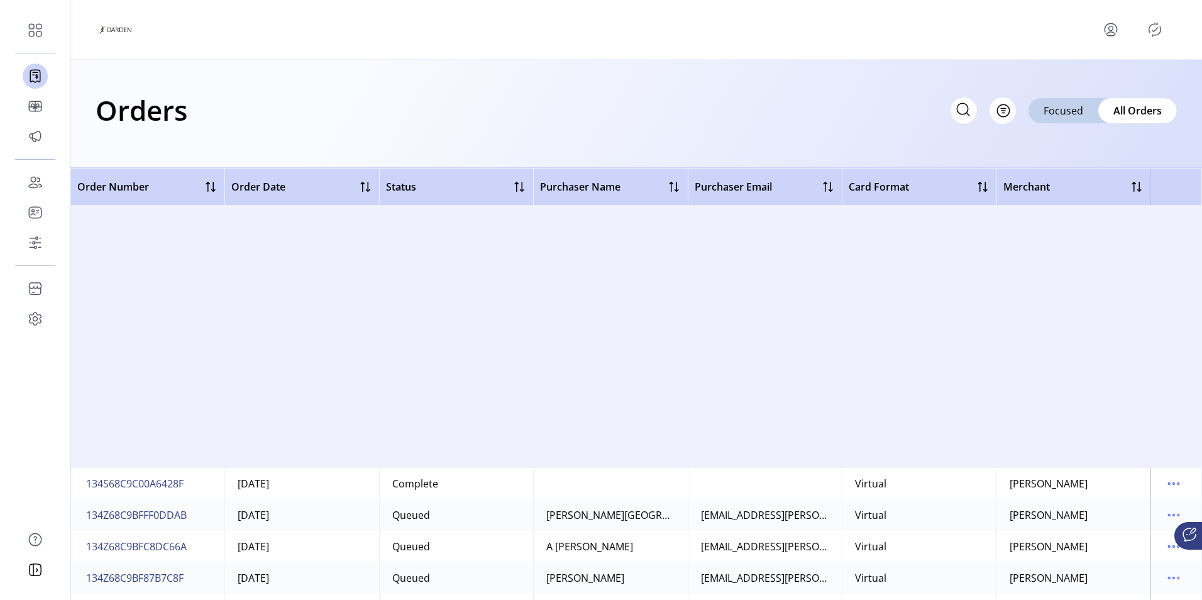
scroll to position [63, 0]
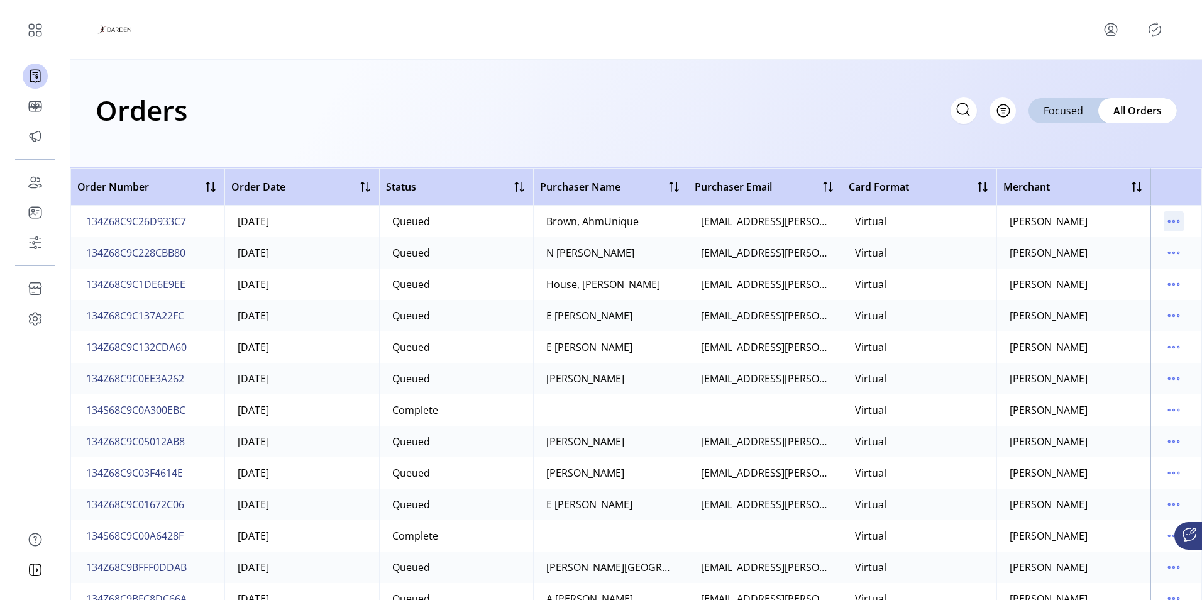
click at [1173, 221] on icon "menu" at bounding box center [1174, 222] width 2 height 2
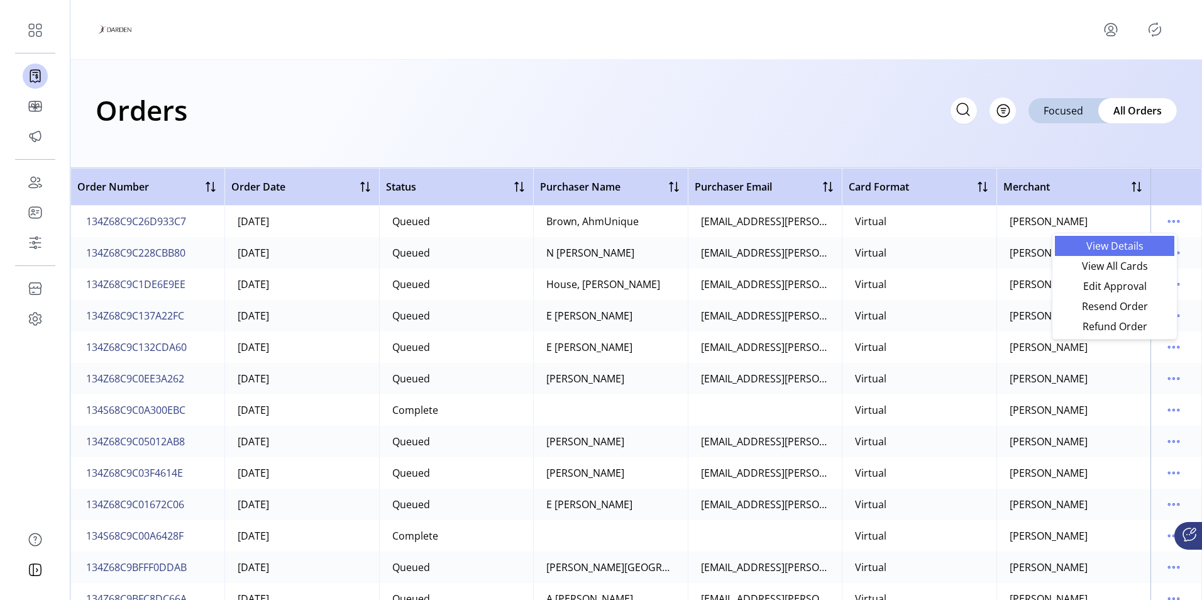
click at [1130, 249] on span "View Details" at bounding box center [1115, 246] width 104 height 10
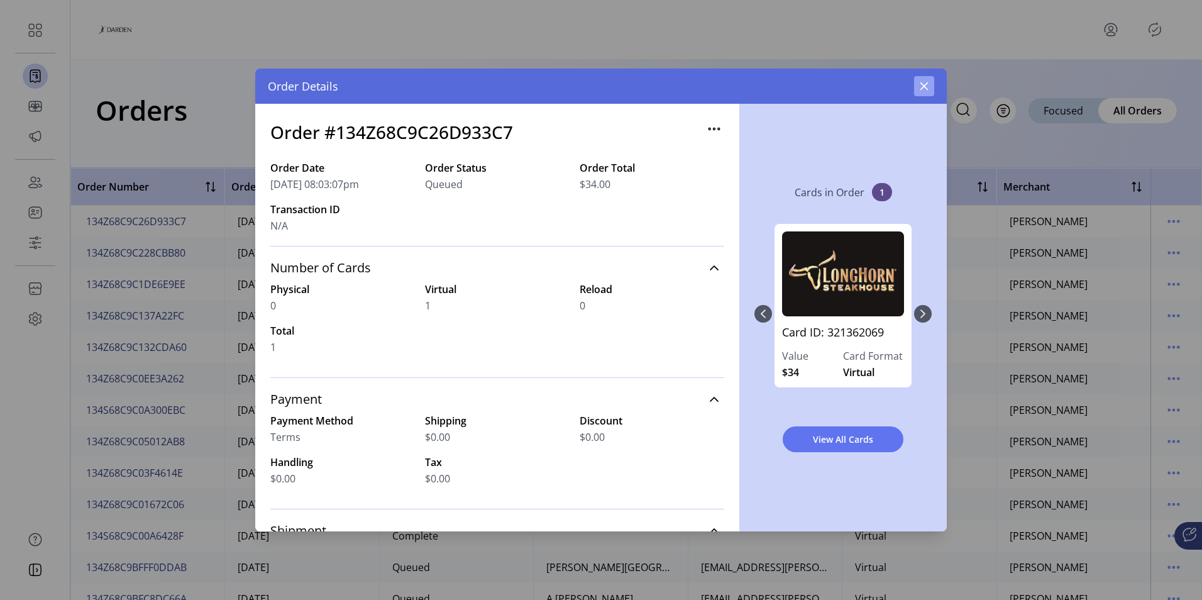
click at [931, 82] on button "button" at bounding box center [924, 86] width 20 height 20
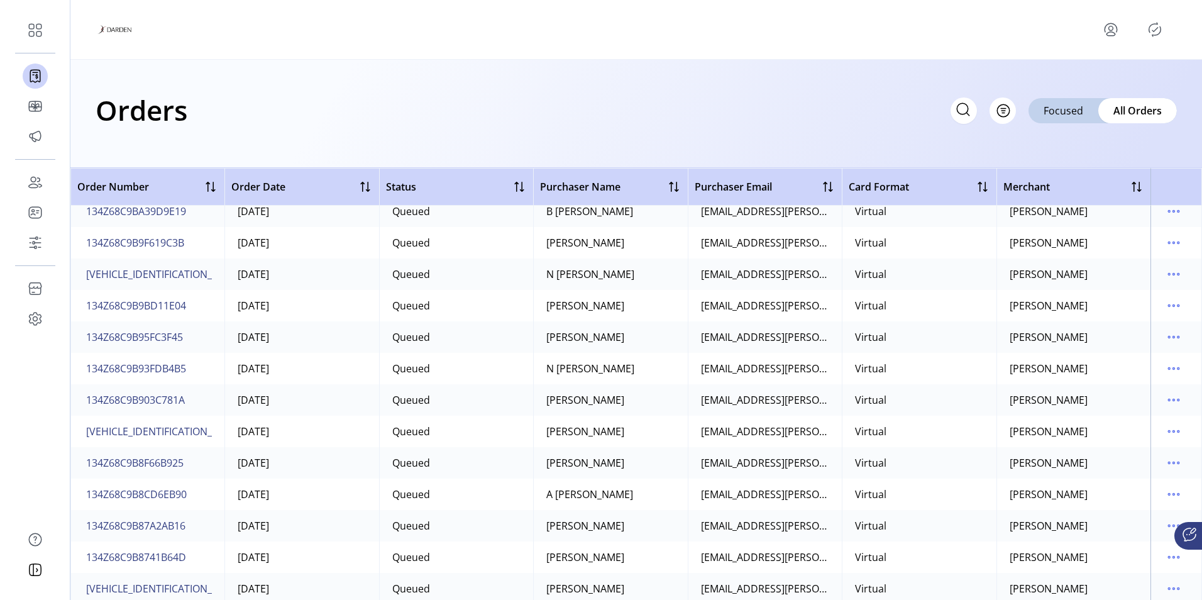
scroll to position [1321, 0]
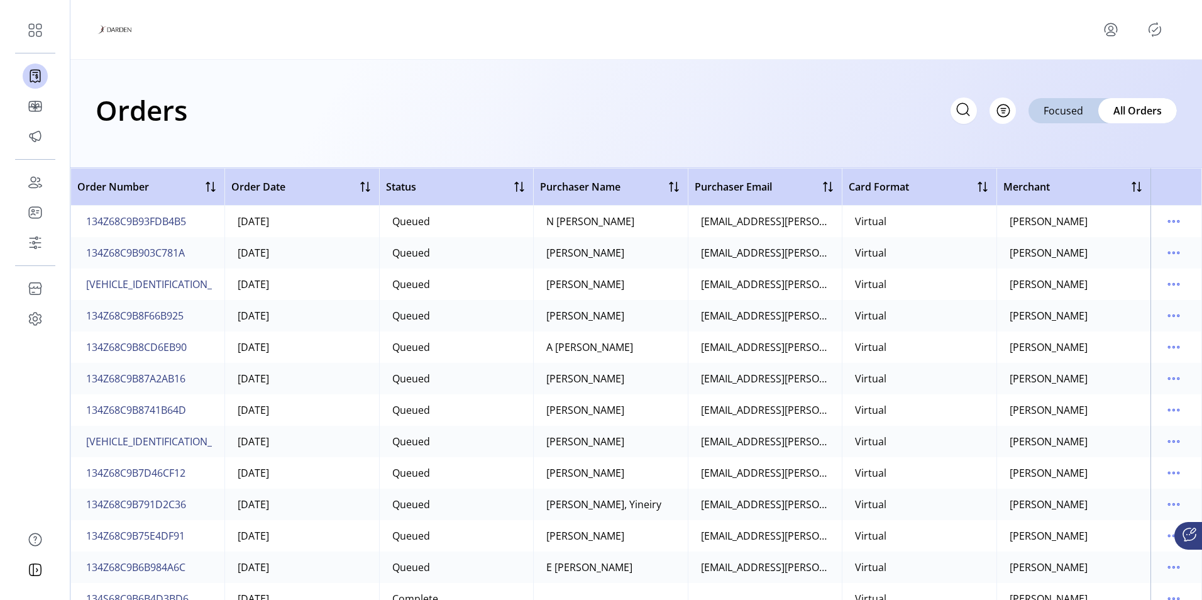
click at [961, 111] on icon at bounding box center [963, 109] width 20 height 20
click at [111, 318] on span "134Z68C9B8F66B925" at bounding box center [134, 315] width 97 height 15
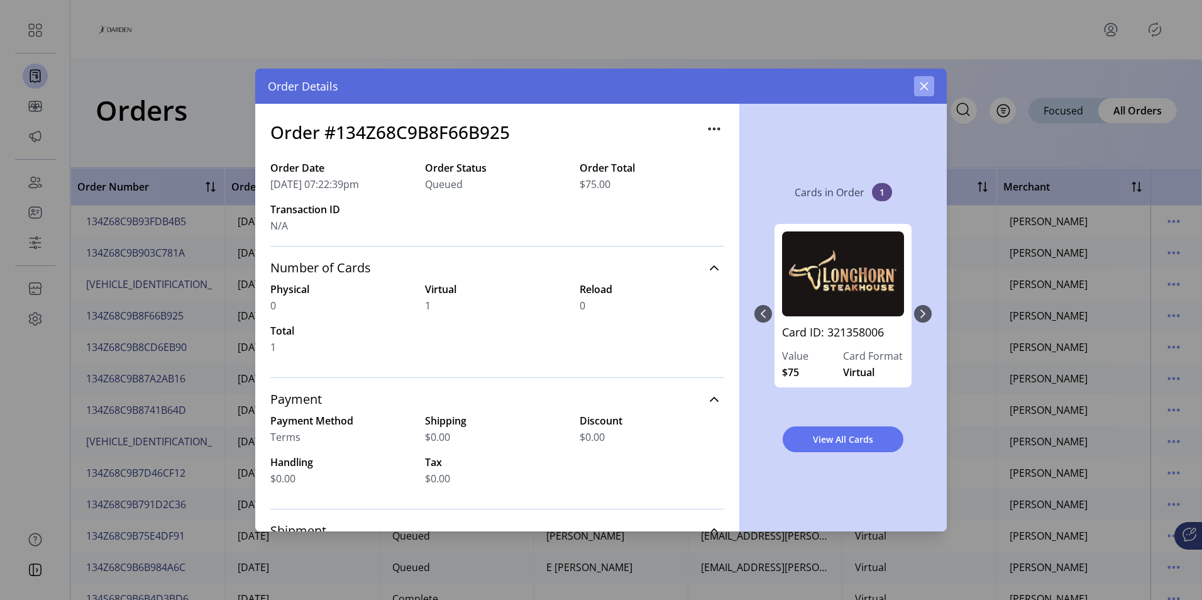
click at [922, 84] on icon "button" at bounding box center [925, 86] width 8 height 8
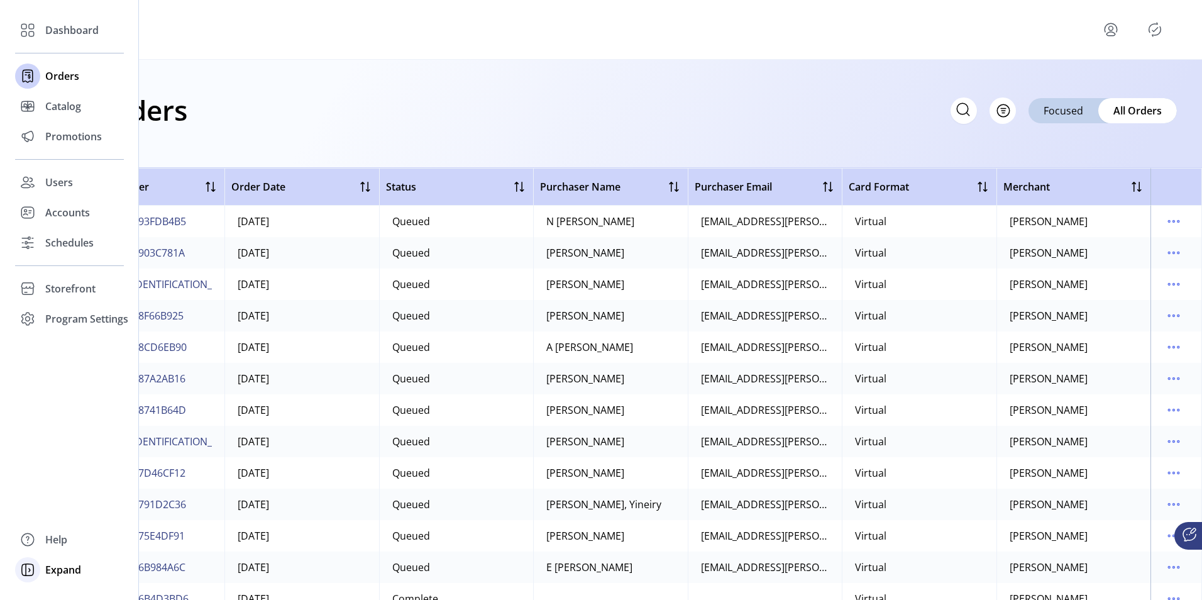
click at [27, 575] on icon at bounding box center [28, 570] width 12 height 12
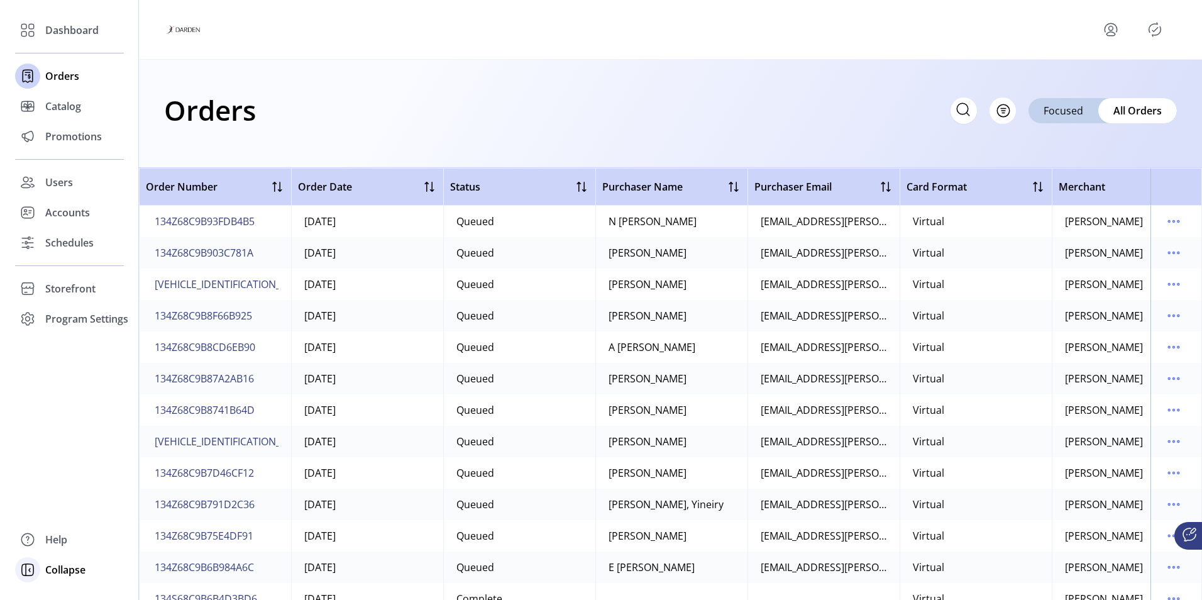
click at [26, 575] on icon at bounding box center [28, 570] width 12 height 12
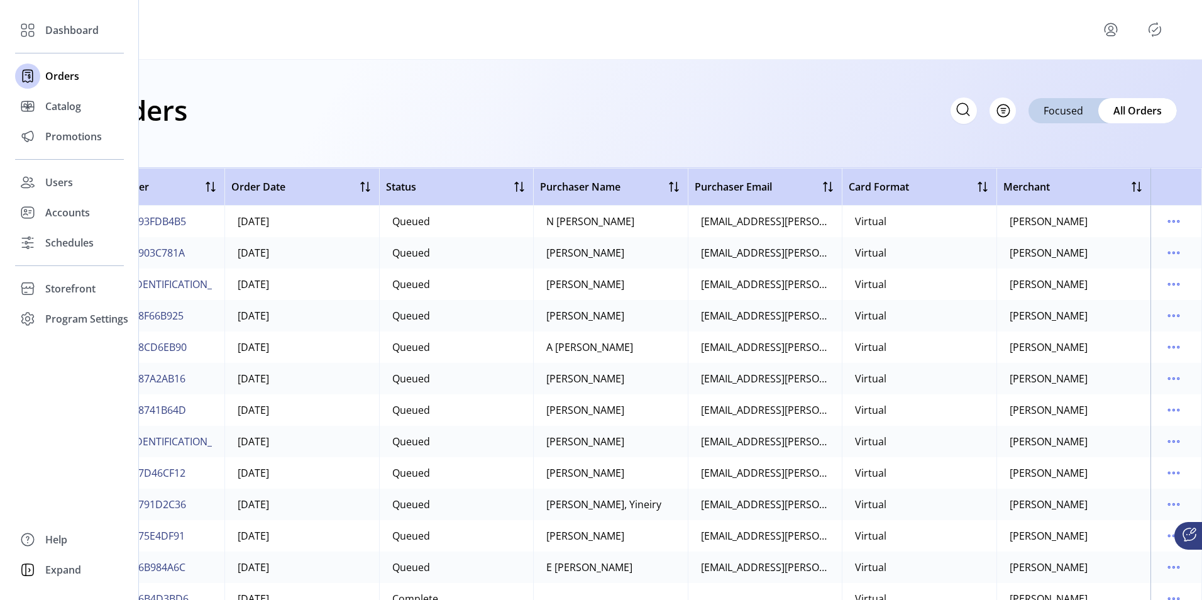
click at [26, 575] on icon at bounding box center [28, 570] width 12 height 12
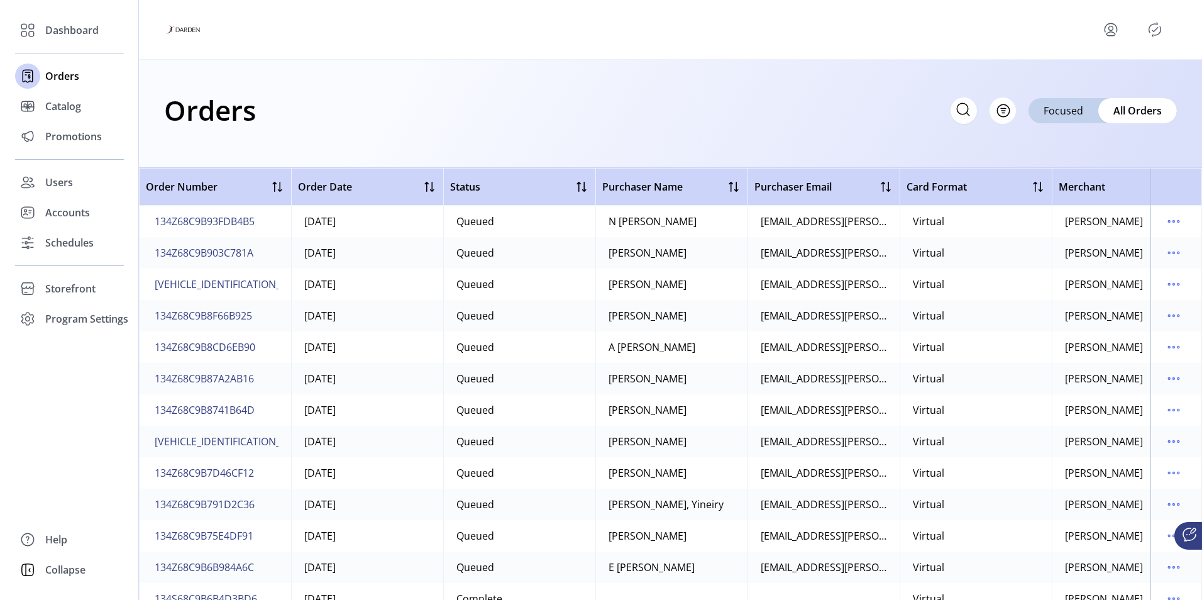
click at [428, 118] on div "Orders Filter Focused All Orders" at bounding box center [670, 110] width 1013 height 44
